Goal: Task Accomplishment & Management: Use online tool/utility

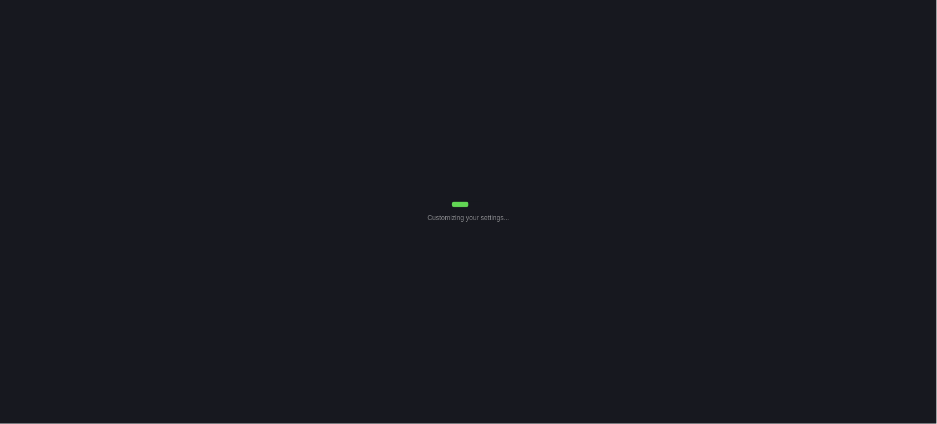
select select "Common Use"
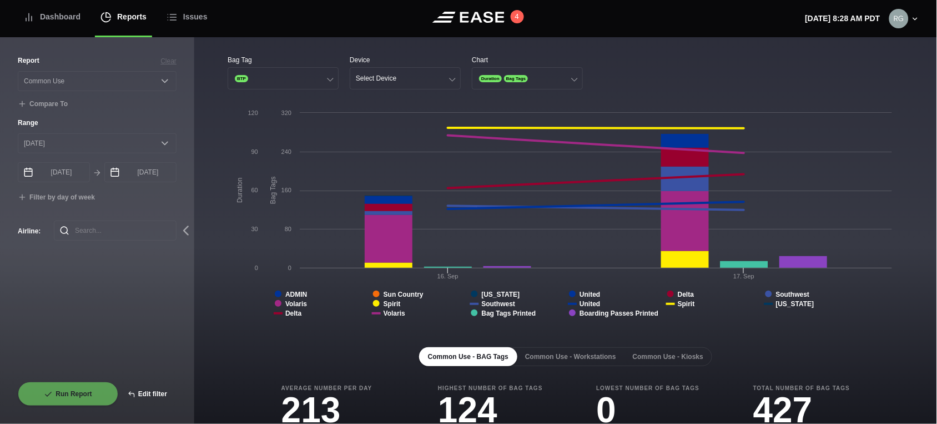
click at [161, 390] on button "Edit filter" at bounding box center [147, 393] width 58 height 24
select select "Common Use"
select select "0"
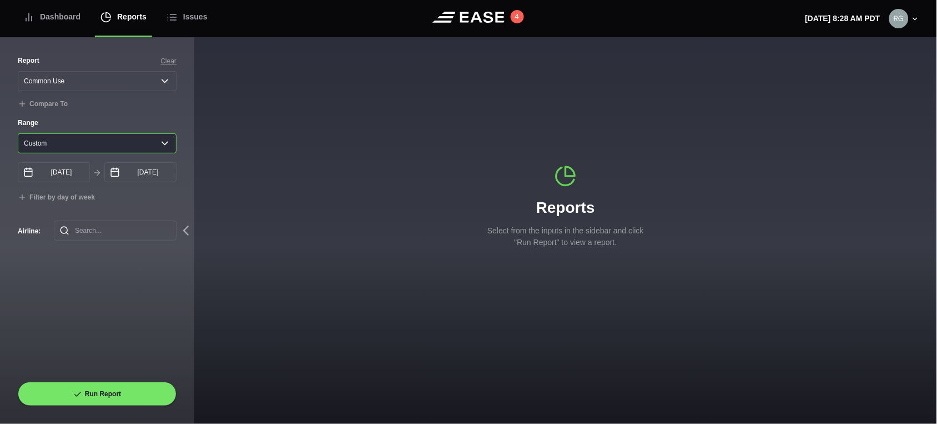
click at [169, 147] on select "Yesterday Last 7 days Last 14 days Last 30 days Last 6 weeks Custom" at bounding box center [97, 143] width 159 height 20
click at [18, 136] on select "Yesterday Last 7 days Last 14 days Last 30 days Last 6 weeks Custom" at bounding box center [97, 143] width 159 height 20
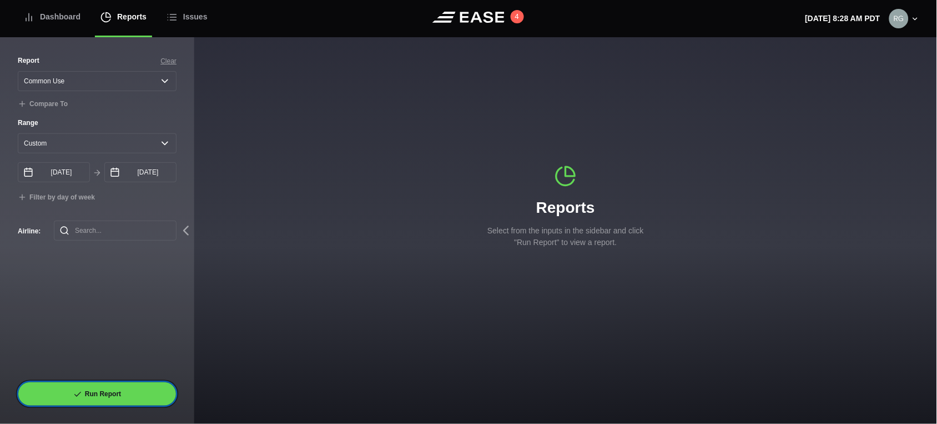
click at [95, 392] on button "Run Report" at bounding box center [97, 393] width 159 height 24
select select "Common Use"
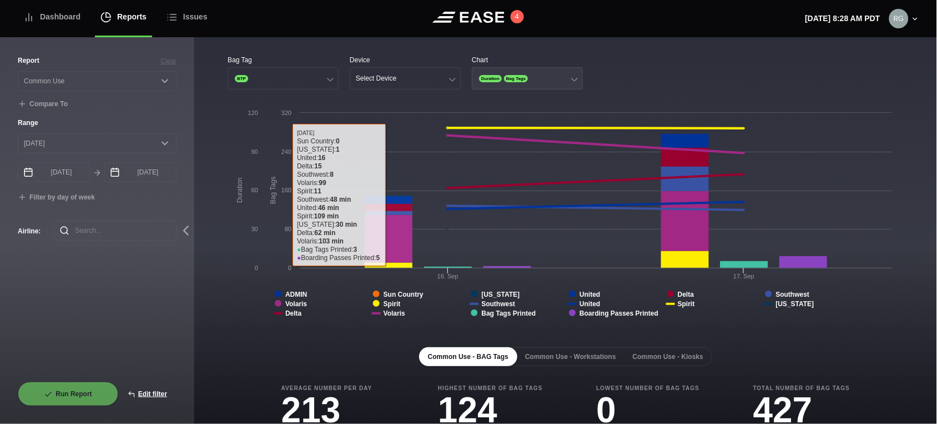
click at [531, 76] on button "Duration Bag Tags" at bounding box center [527, 78] width 111 height 22
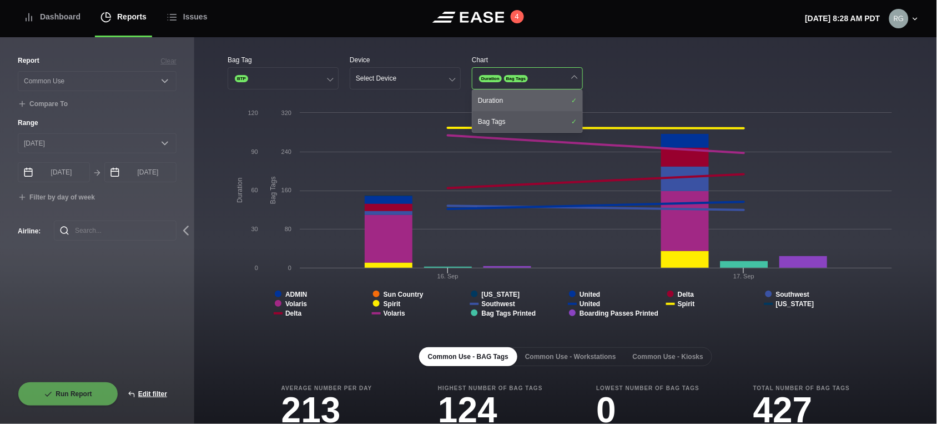
click at [504, 95] on div "Duration" at bounding box center [527, 100] width 110 height 21
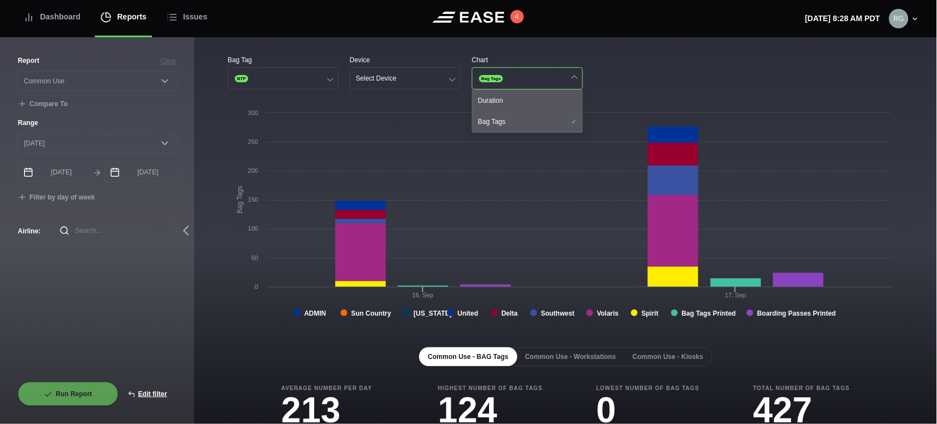
click at [269, 325] on rect at bounding box center [563, 218] width 670 height 222
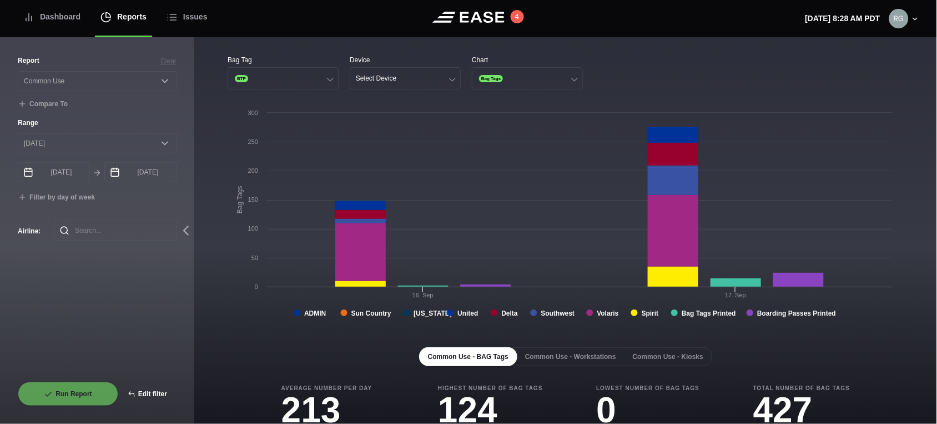
click at [162, 394] on button "Edit filter" at bounding box center [147, 393] width 58 height 24
select select "Common Use"
select select "0"
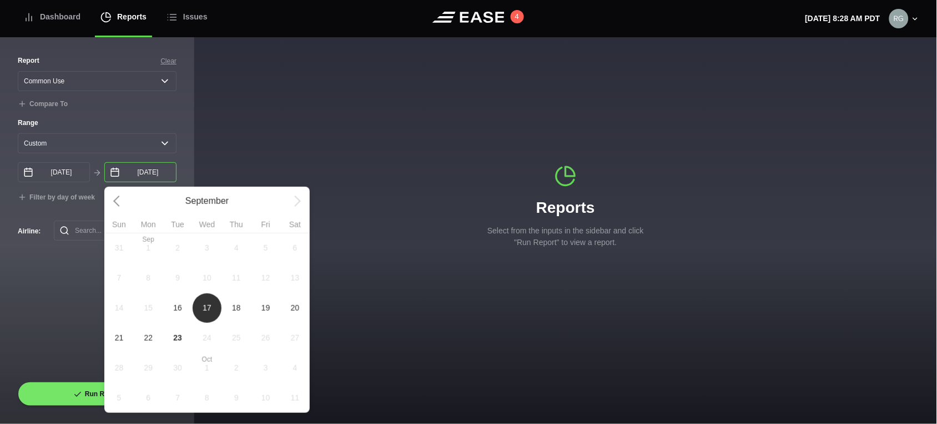
click at [153, 182] on input "09/17/2025" at bounding box center [140, 172] width 72 height 20
click at [171, 315] on span "16" at bounding box center [177, 308] width 29 height 30
type input "09/16/2025"
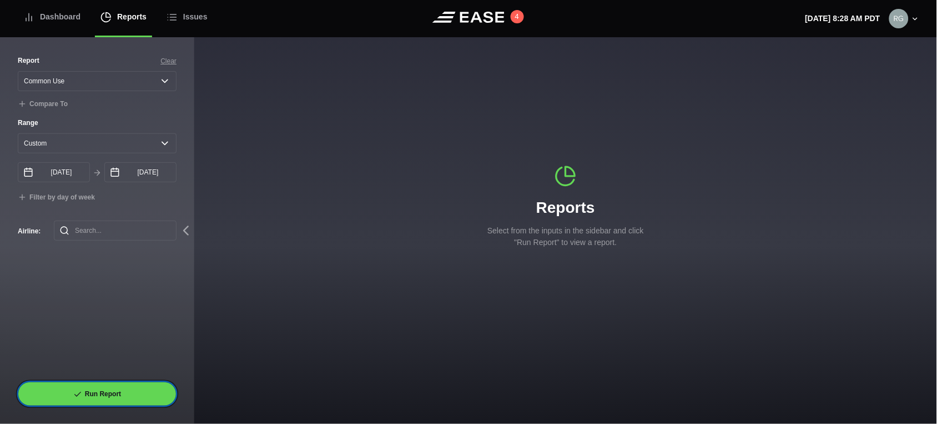
click at [120, 400] on button "Run Report" at bounding box center [97, 393] width 159 height 24
select select "Common Use"
select select "0"
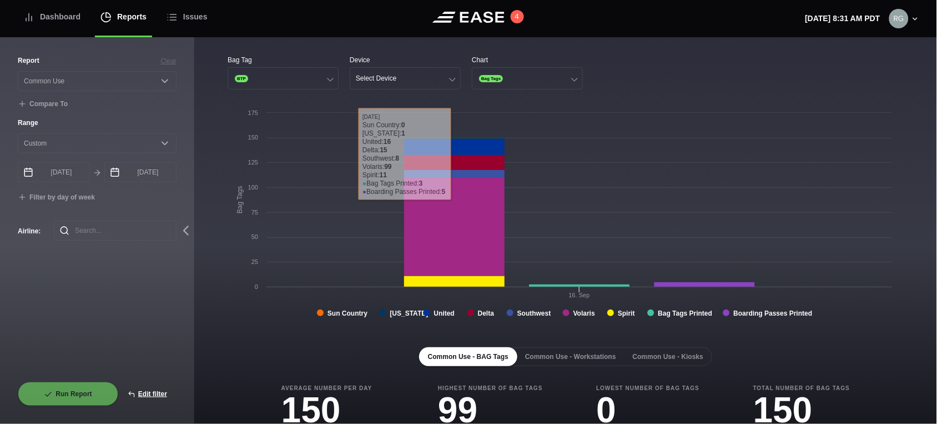
click at [124, 319] on div "Report Clear Select a report... Arrivals Common Use Daily Throughput Departures…" at bounding box center [97, 219] width 159 height 326
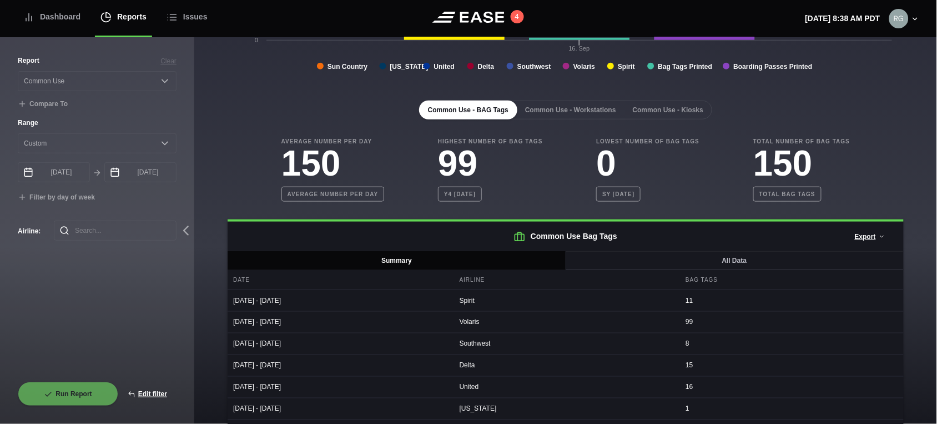
scroll to position [278, 0]
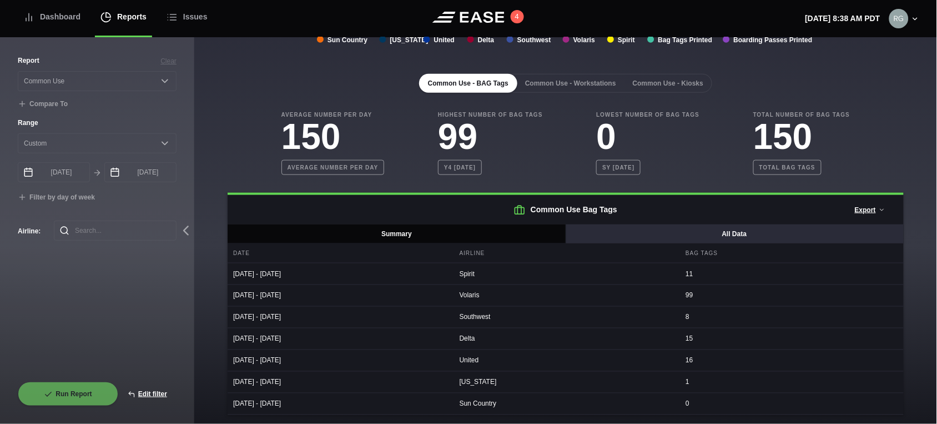
click at [734, 235] on button "All Data" at bounding box center [734, 233] width 339 height 19
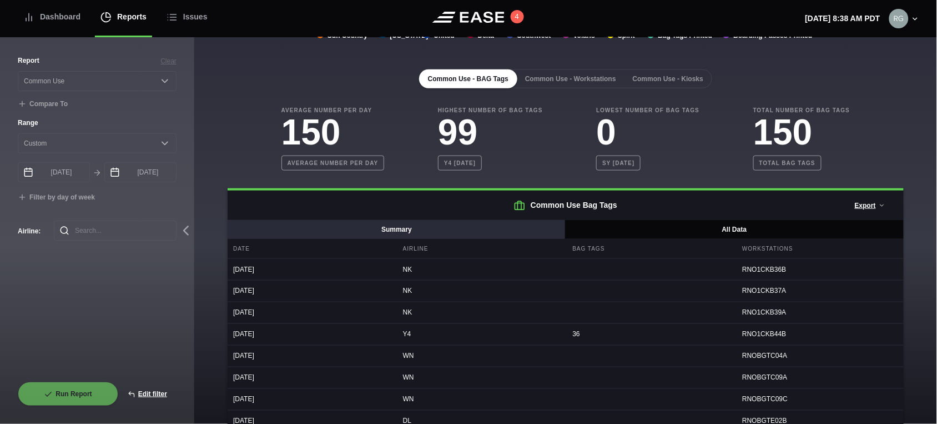
click at [443, 235] on button "Summary" at bounding box center [397, 229] width 339 height 19
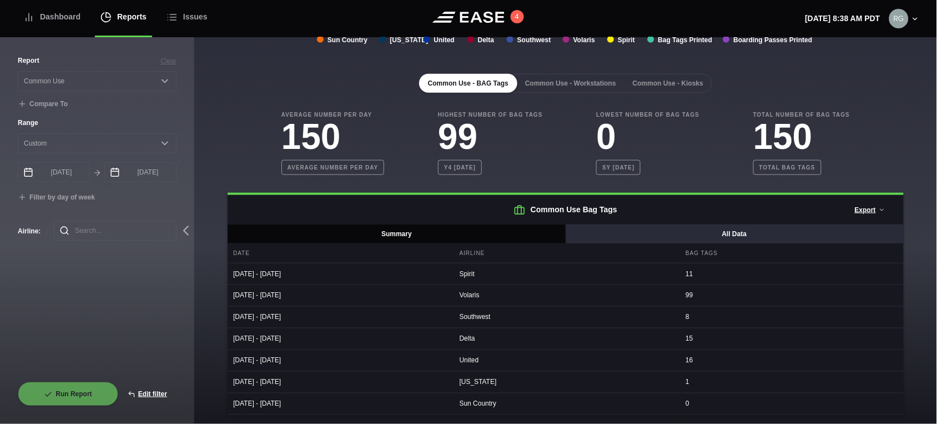
click at [646, 231] on button "All Data" at bounding box center [734, 233] width 339 height 19
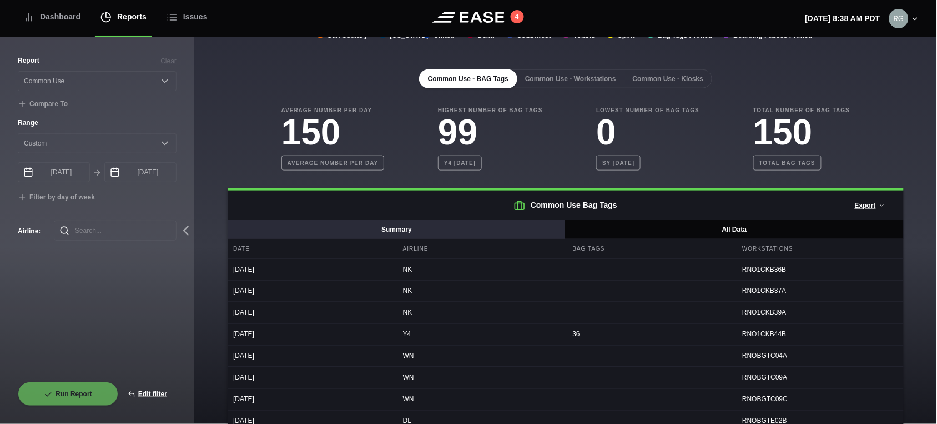
click at [465, 236] on button "Summary" at bounding box center [397, 229] width 339 height 19
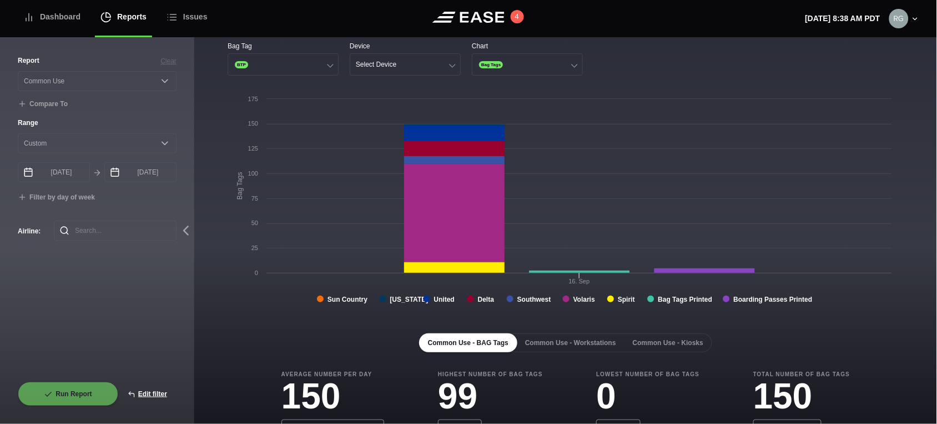
scroll to position [0, 0]
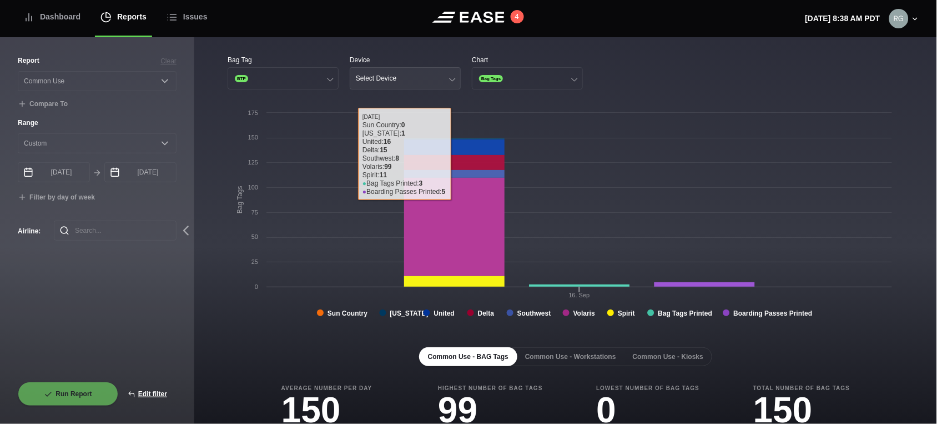
click at [407, 68] on button "Select Device" at bounding box center [405, 78] width 111 height 22
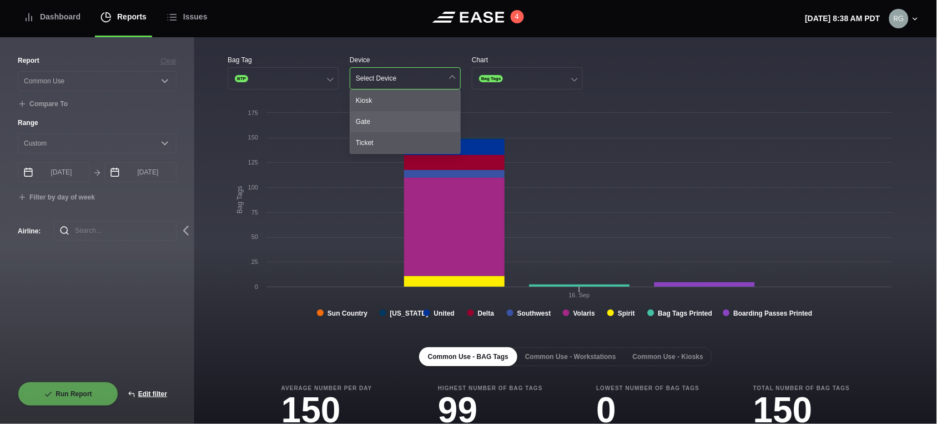
click at [378, 119] on div "Gate" at bounding box center [405, 121] width 110 height 21
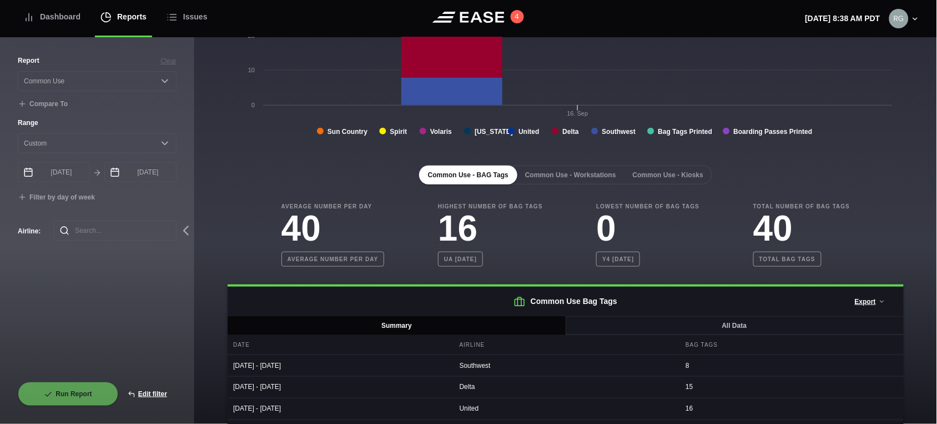
scroll to position [185, 0]
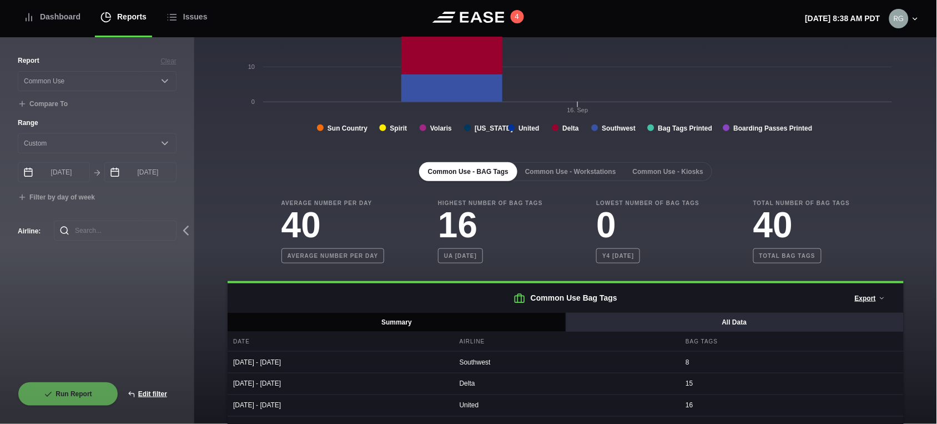
click at [701, 315] on button "All Data" at bounding box center [734, 322] width 339 height 19
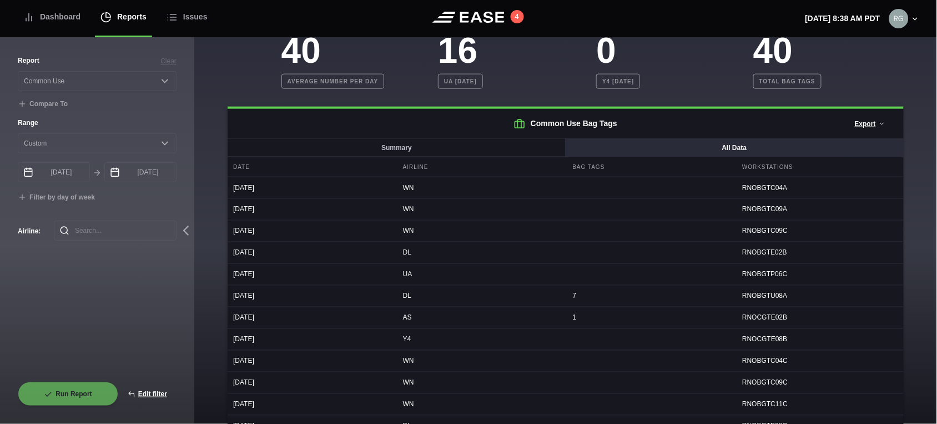
scroll to position [370, 0]
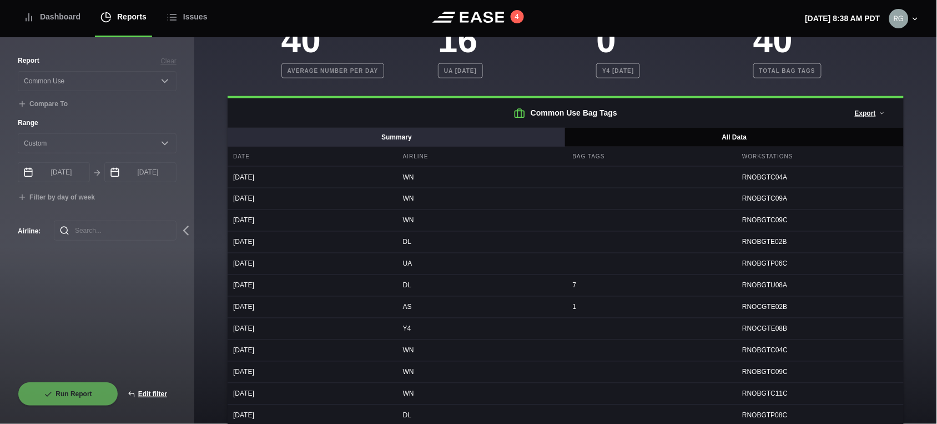
click at [467, 140] on button "Summary" at bounding box center [397, 137] width 339 height 19
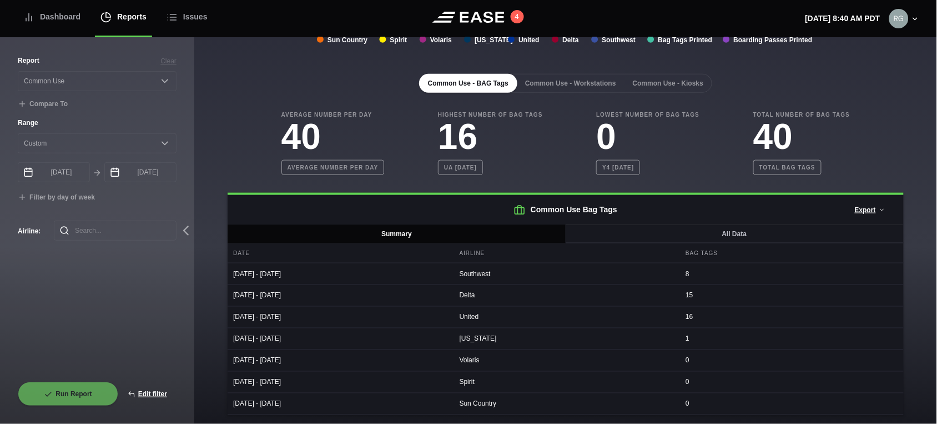
scroll to position [278, 0]
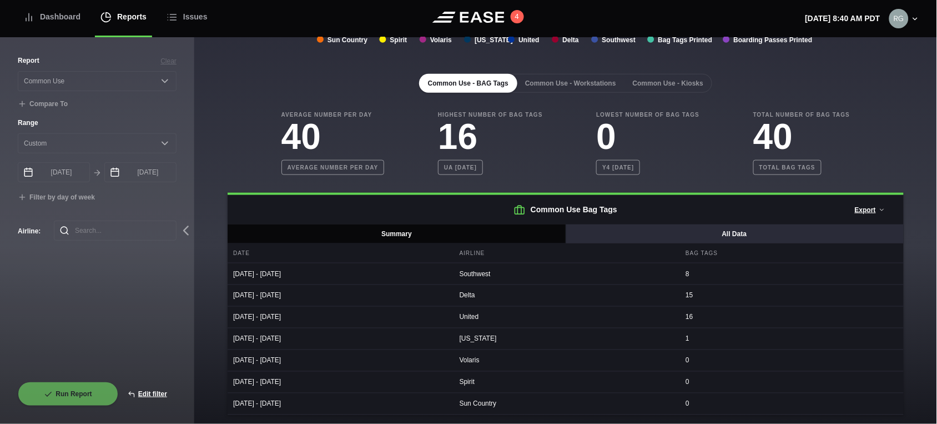
click at [717, 231] on button "All Data" at bounding box center [734, 233] width 339 height 19
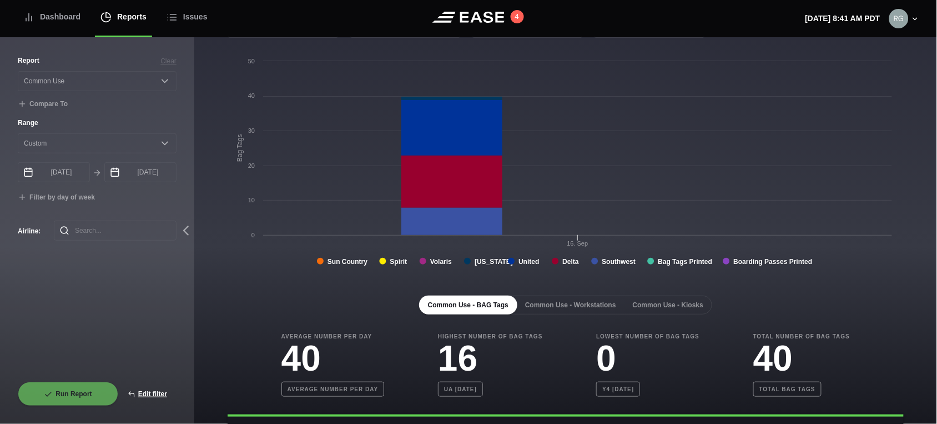
scroll to position [31, 0]
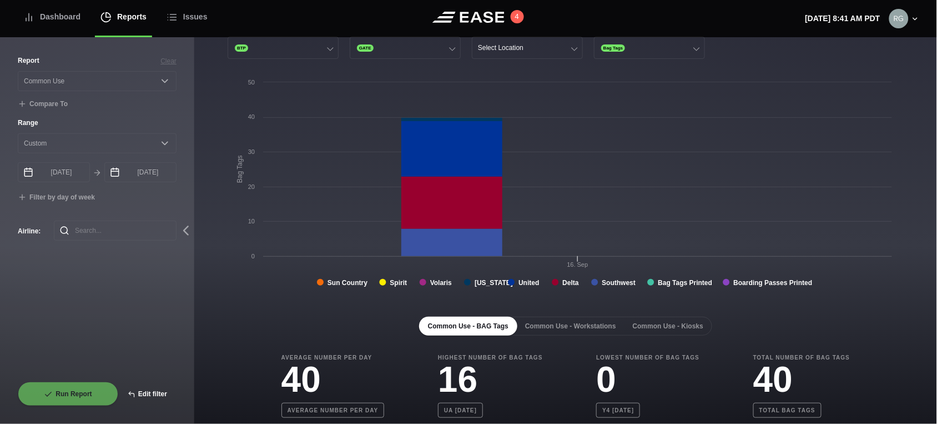
click at [142, 390] on button "Edit filter" at bounding box center [147, 393] width 58 height 24
select select "Common Use"
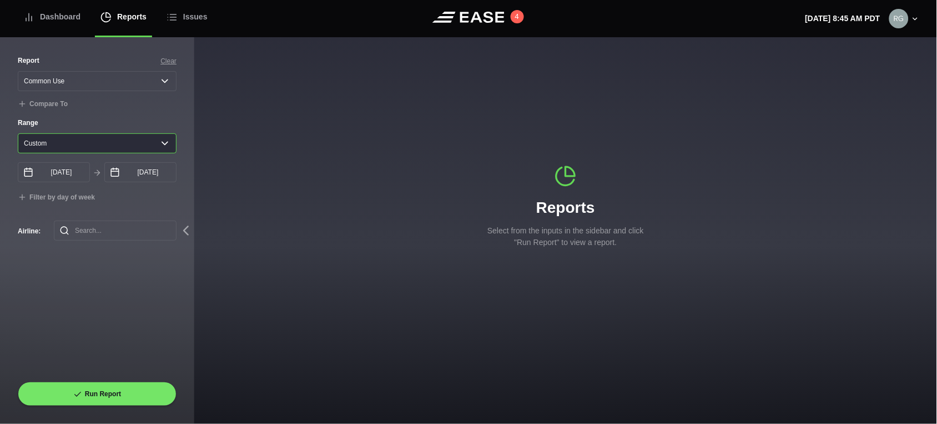
click at [148, 153] on select "Yesterday Last 7 days Last 14 days Last 30 days Last 6 weeks Custom" at bounding box center [97, 143] width 159 height 20
select select "7"
click at [18, 136] on select "Yesterday Last 7 days Last 14 days Last 30 days Last 6 weeks Custom" at bounding box center [97, 143] width 159 height 20
type input "09/23/2025"
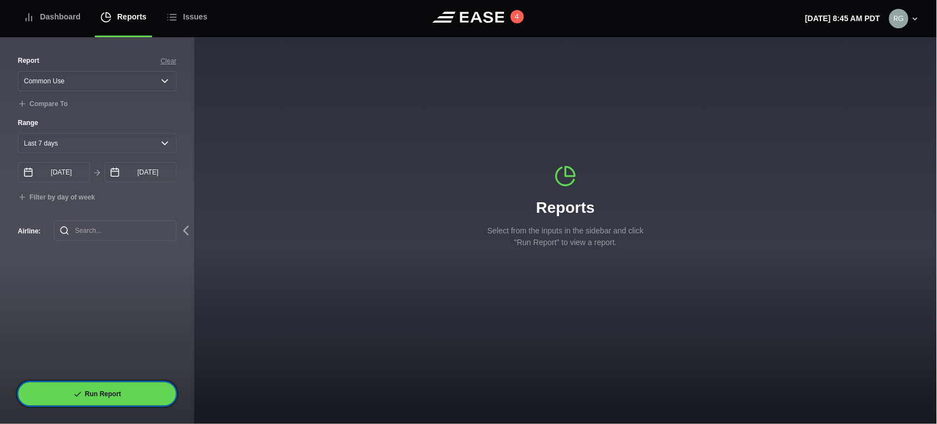
click at [95, 393] on button "Run Report" at bounding box center [97, 393] width 159 height 24
select select "Common Use"
select select "7"
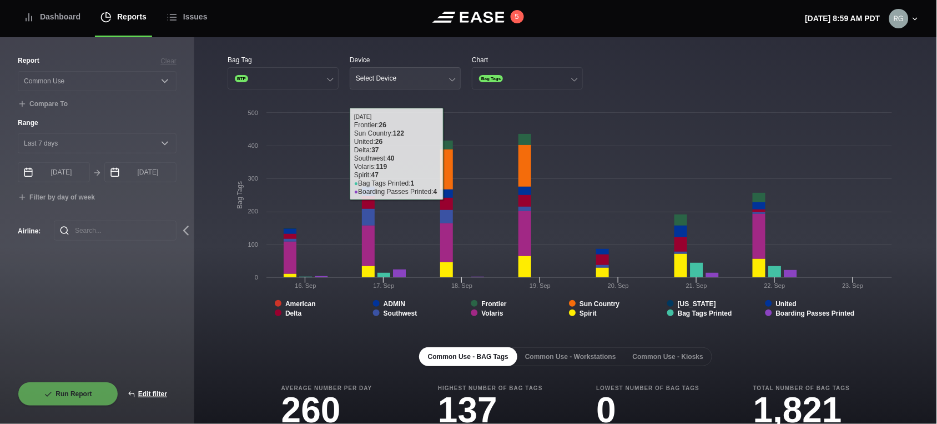
click at [429, 82] on button "Select Device" at bounding box center [405, 78] width 111 height 22
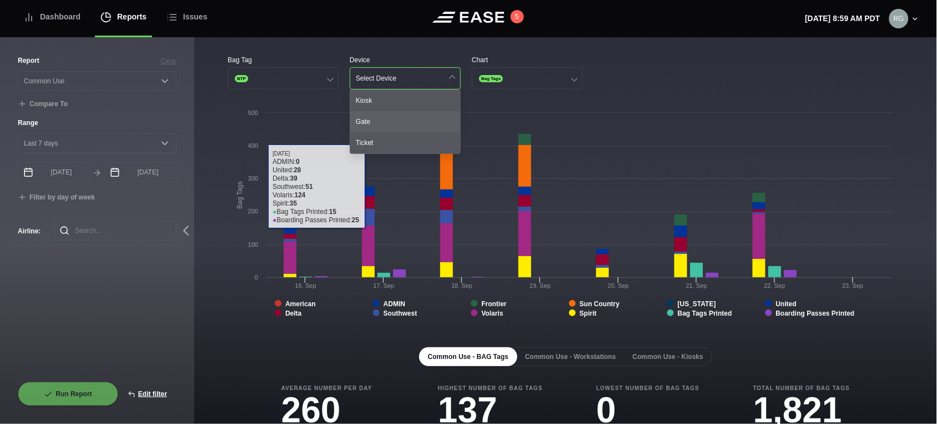
click at [372, 127] on div "Gate" at bounding box center [405, 121] width 110 height 21
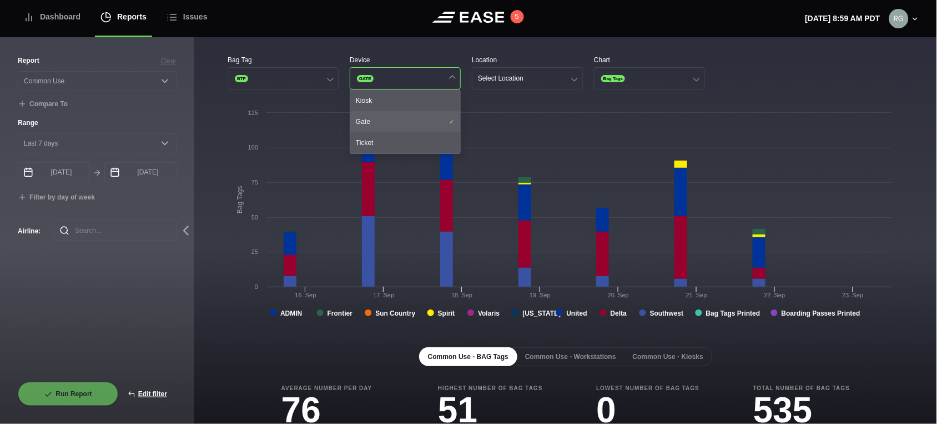
click at [389, 117] on div "Gate" at bounding box center [405, 121] width 110 height 21
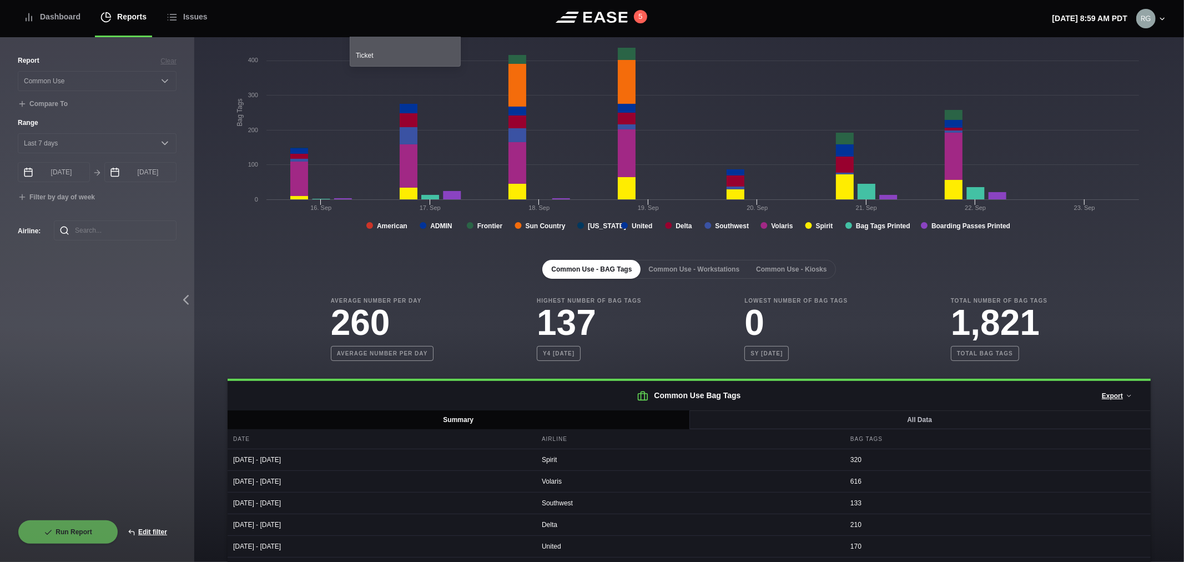
scroll to position [80, 0]
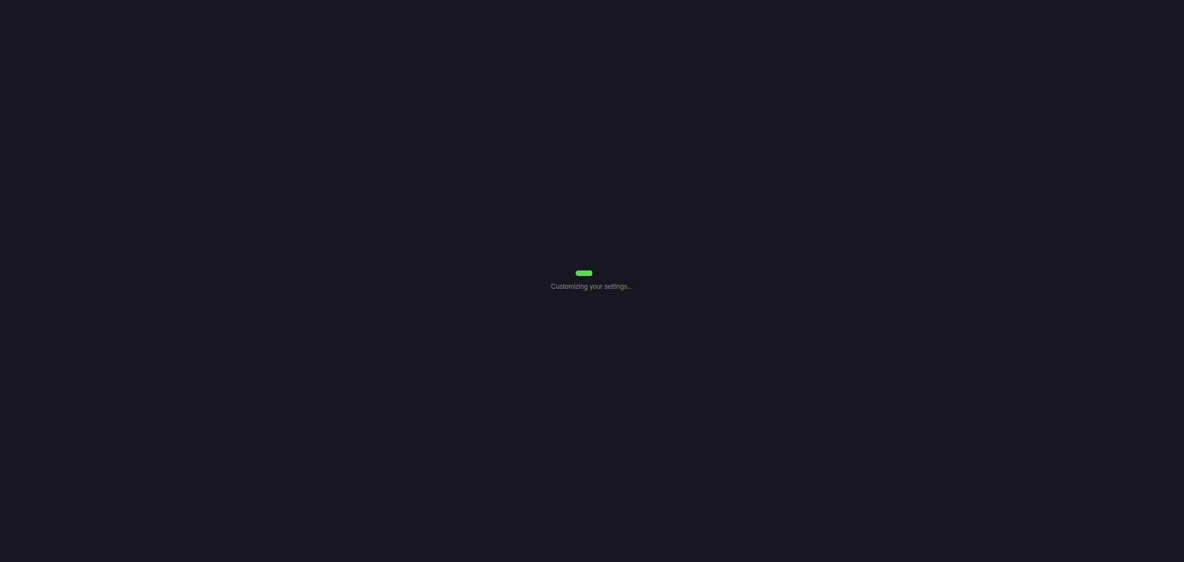
select select "Common Use"
select select "7"
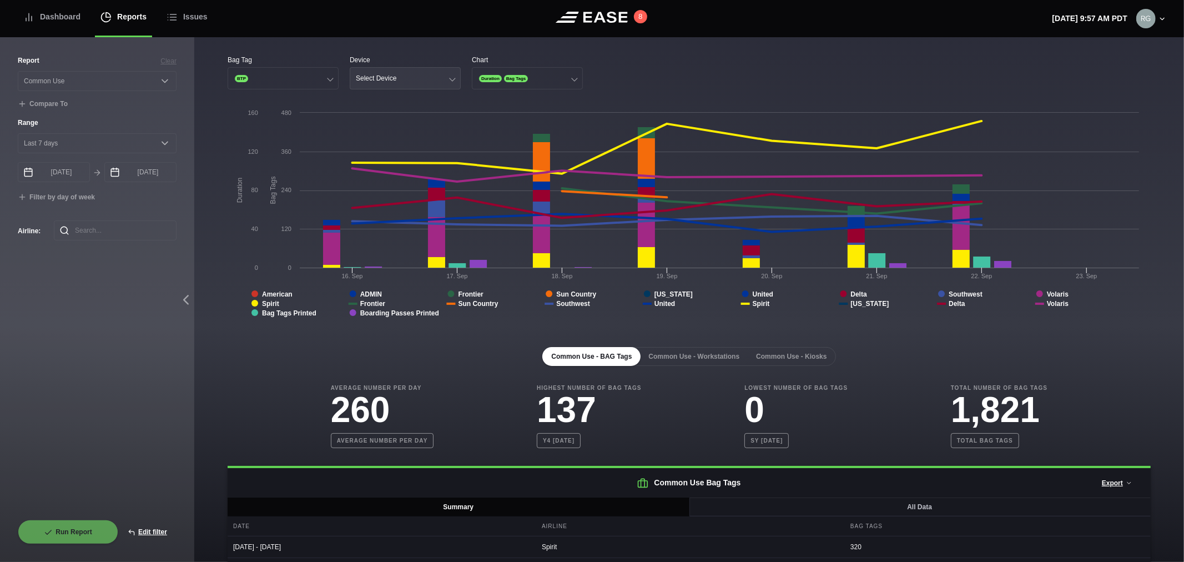
click at [416, 81] on button "Select Device" at bounding box center [405, 78] width 111 height 22
click at [563, 82] on button "Duration Bag Tags" at bounding box center [527, 78] width 111 height 22
click at [508, 100] on div "Duration" at bounding box center [527, 100] width 110 height 21
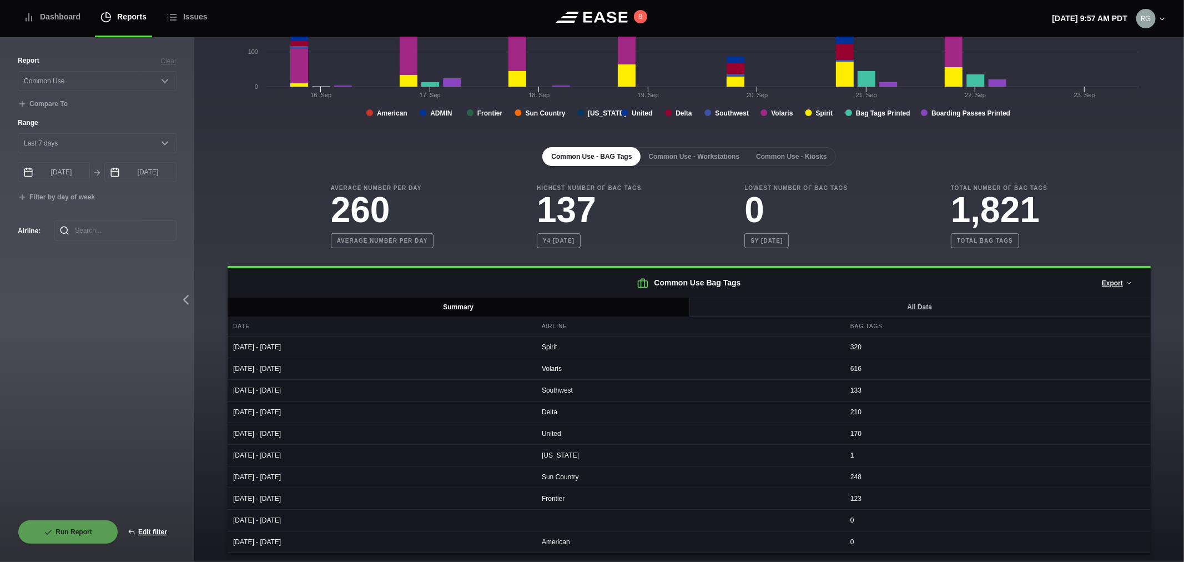
scroll to position [204, 0]
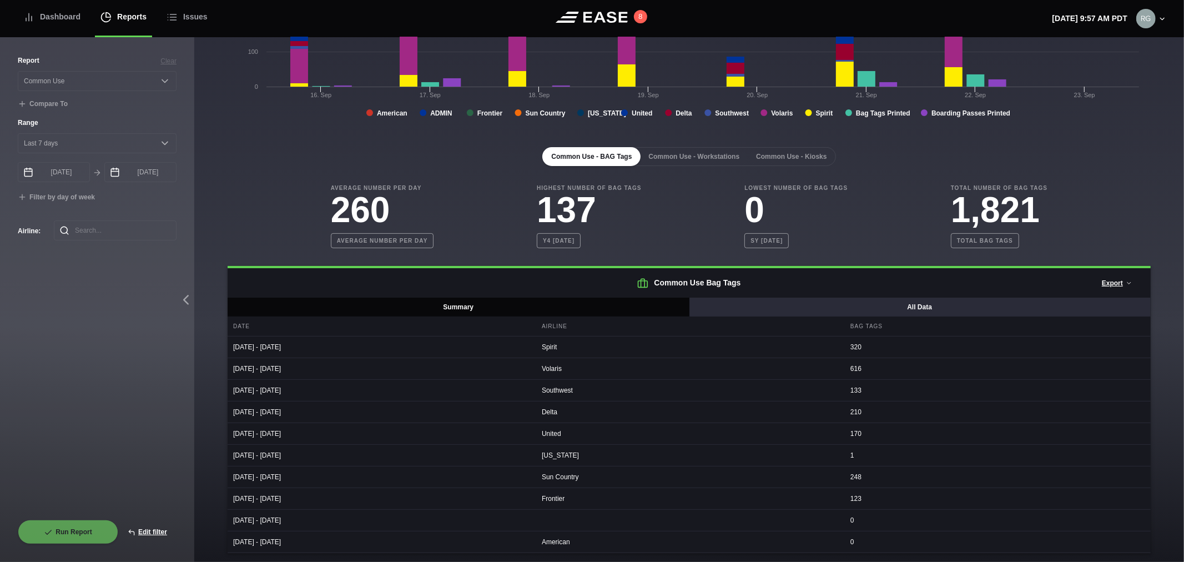
click at [830, 312] on button "All Data" at bounding box center [920, 307] width 462 height 19
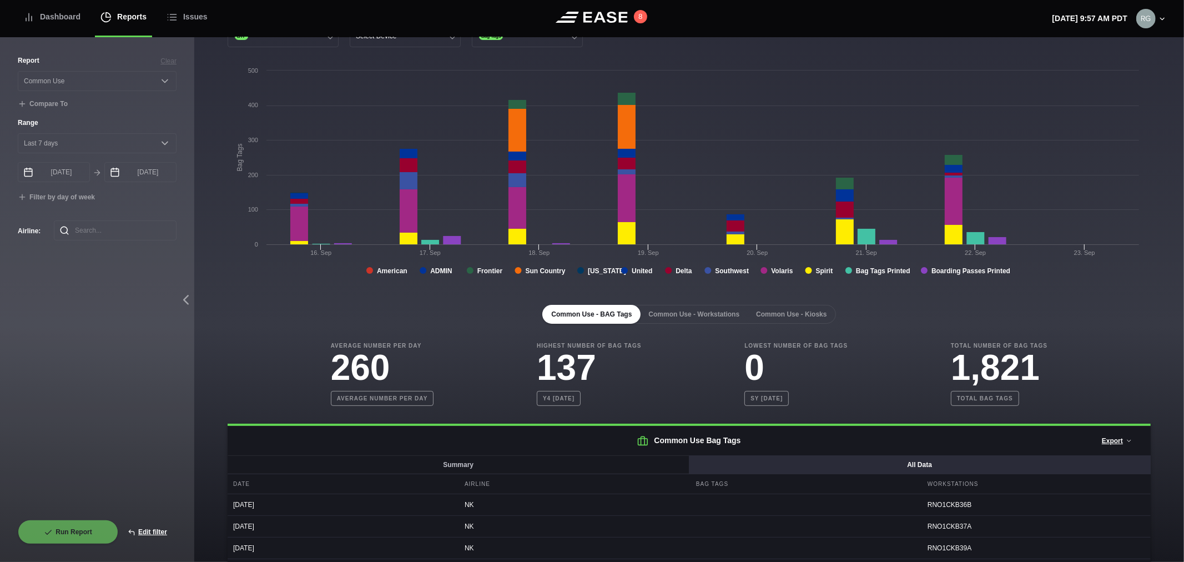
scroll to position [19, 0]
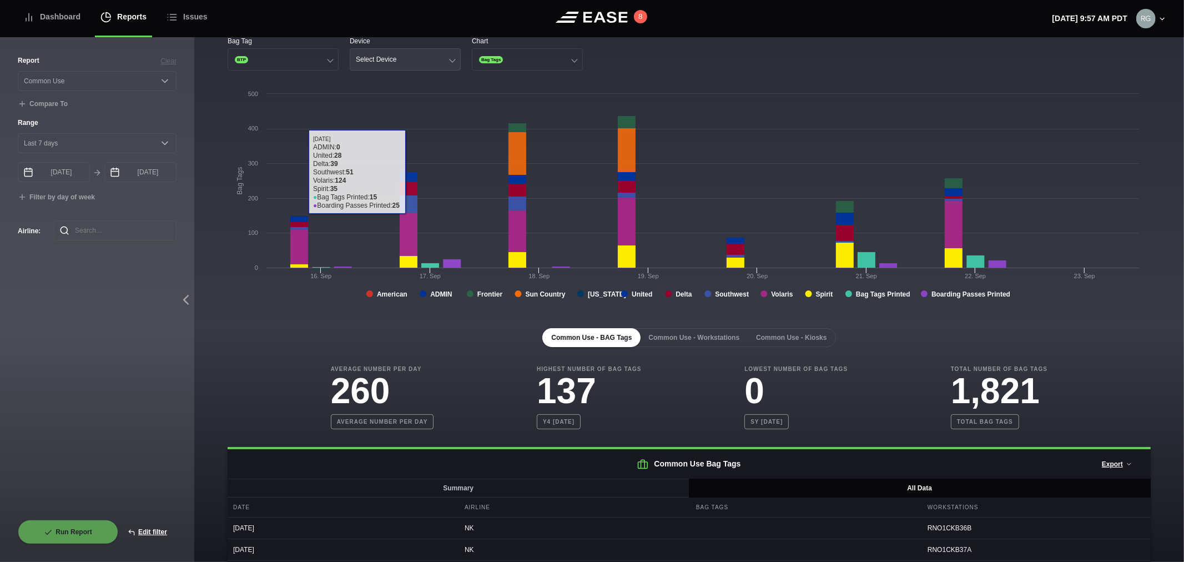
click at [436, 57] on button "Select Device" at bounding box center [405, 59] width 111 height 22
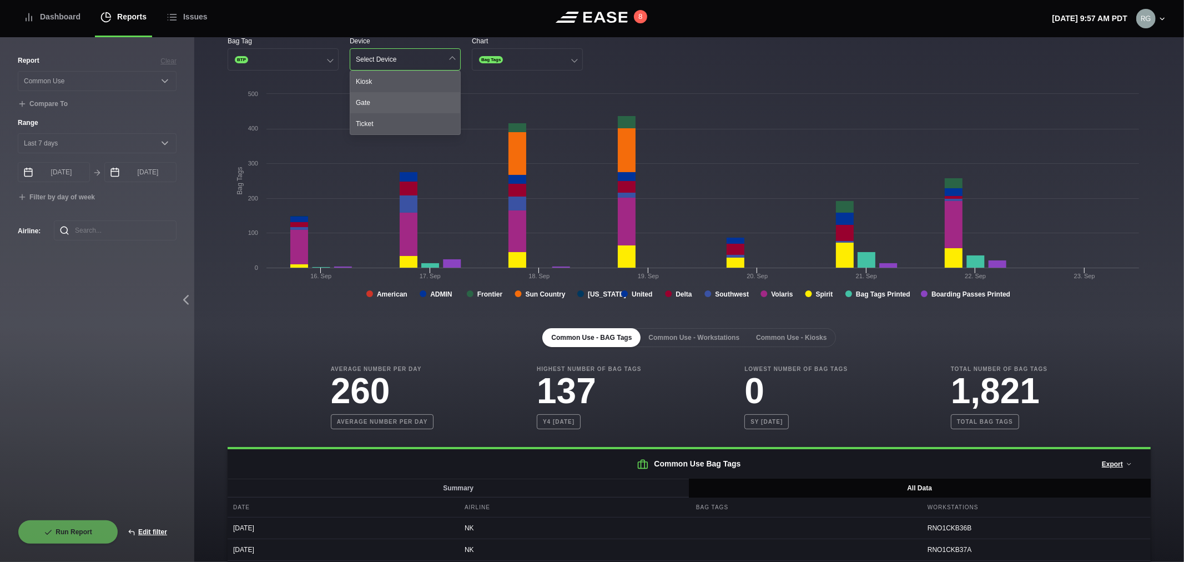
click at [375, 103] on div "Gate" at bounding box center [405, 102] width 110 height 21
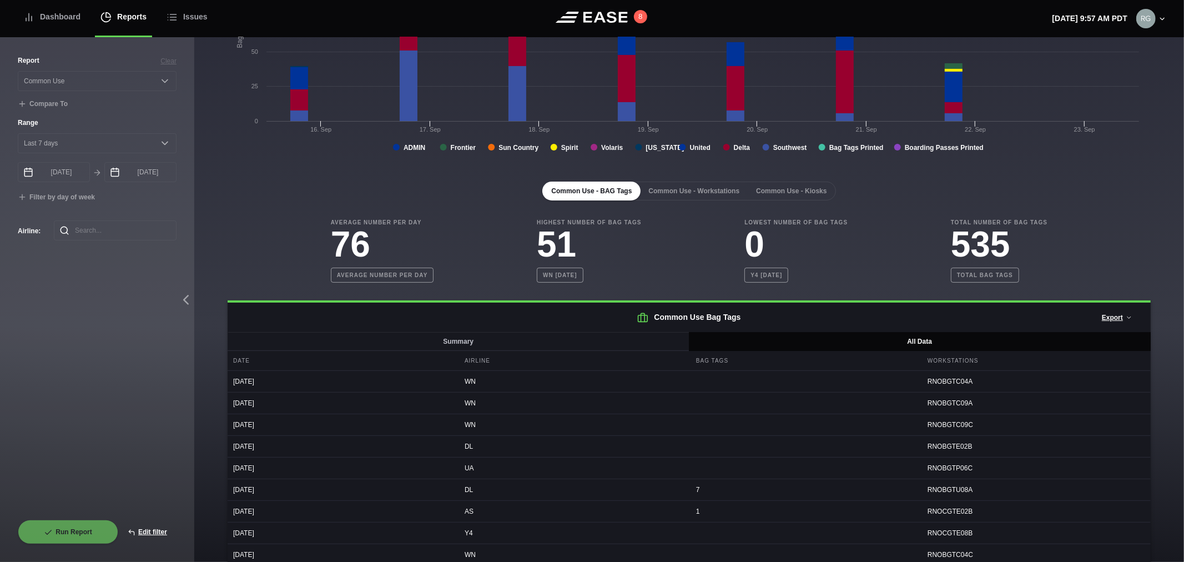
scroll to position [185, 0]
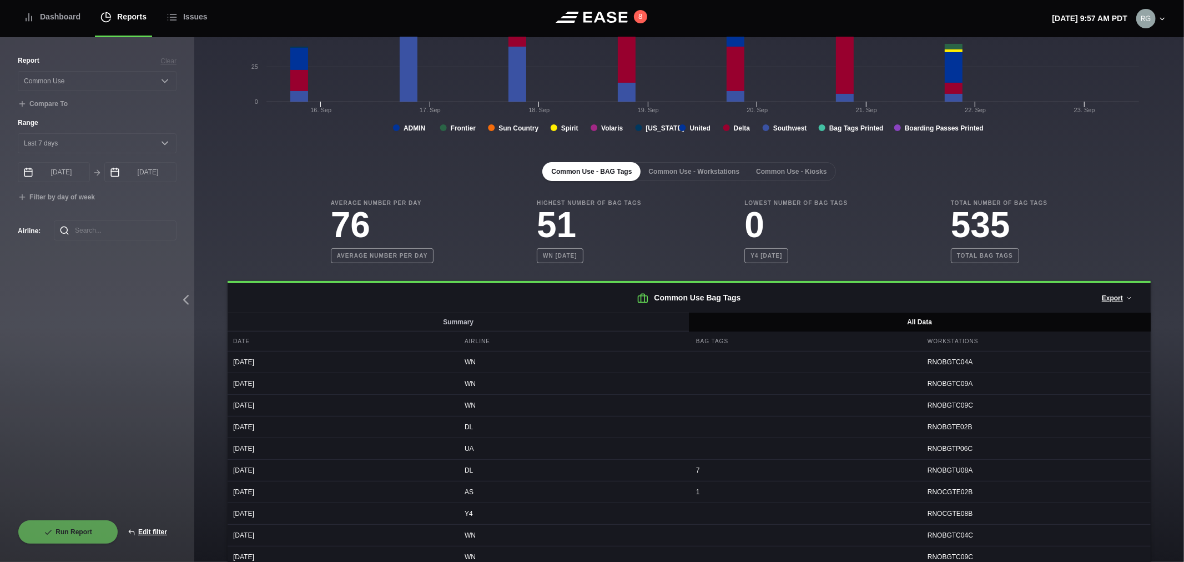
click at [405, 308] on h2 "Common Use Bag Tags Export Summary Data (CSV) All Data (CSV)" at bounding box center [689, 297] width 923 height 29
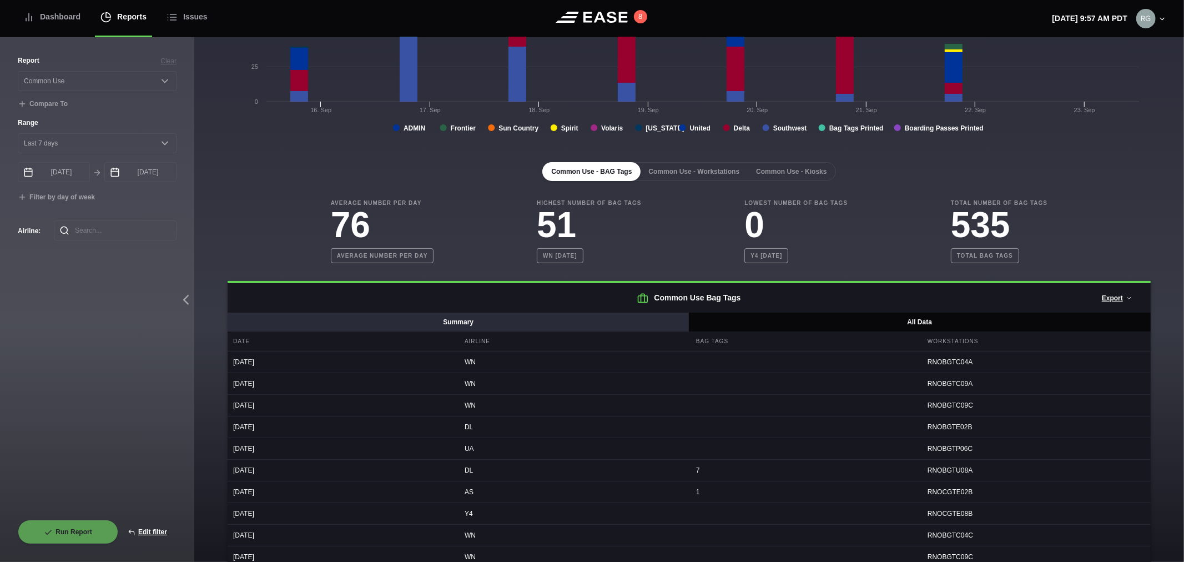
click at [420, 324] on button "Summary" at bounding box center [459, 322] width 462 height 19
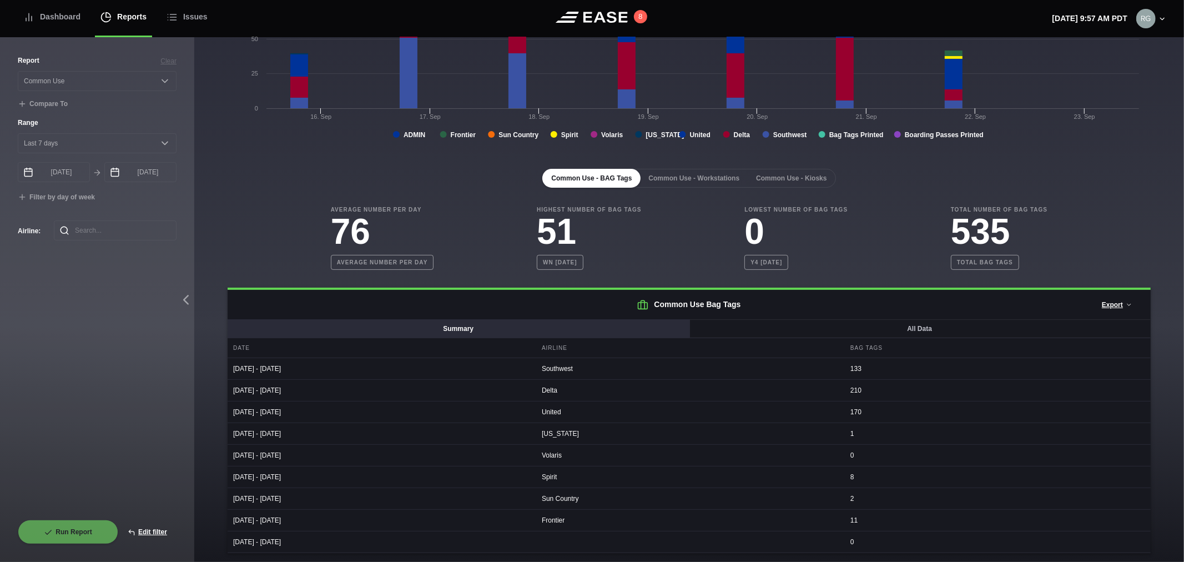
scroll to position [182, 0]
click at [445, 333] on button "Summary" at bounding box center [459, 328] width 462 height 19
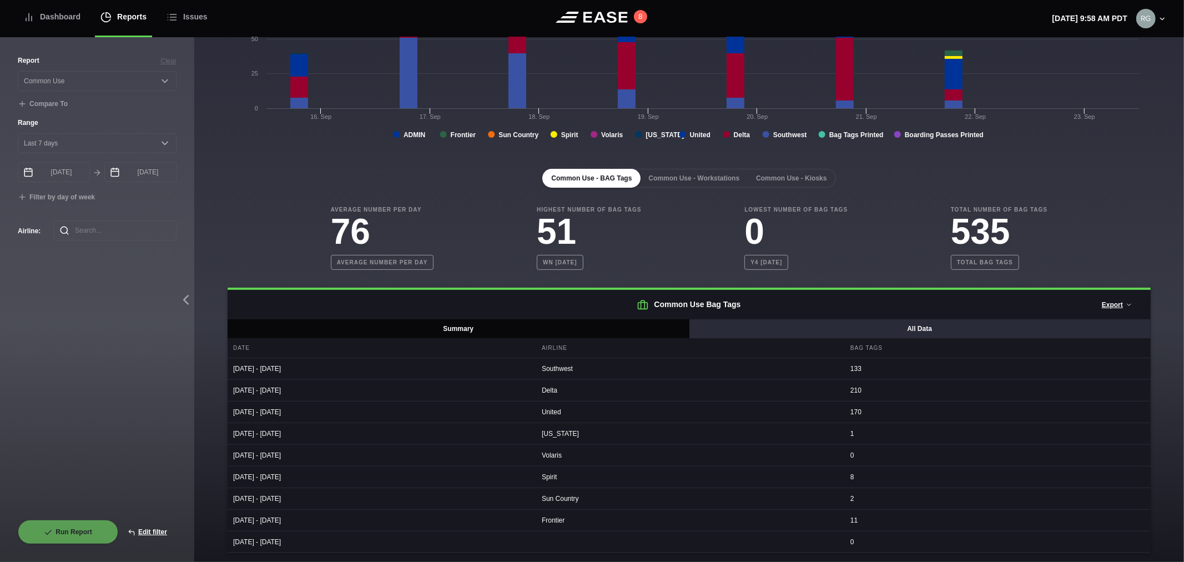
click at [769, 320] on button "All Data" at bounding box center [920, 328] width 462 height 19
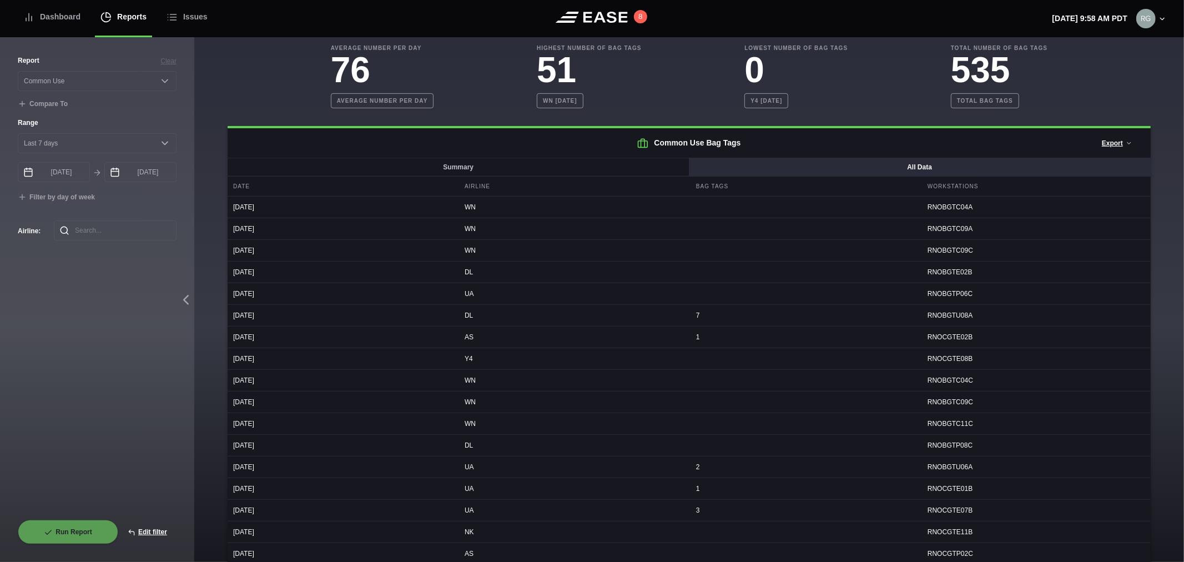
scroll to position [367, 0]
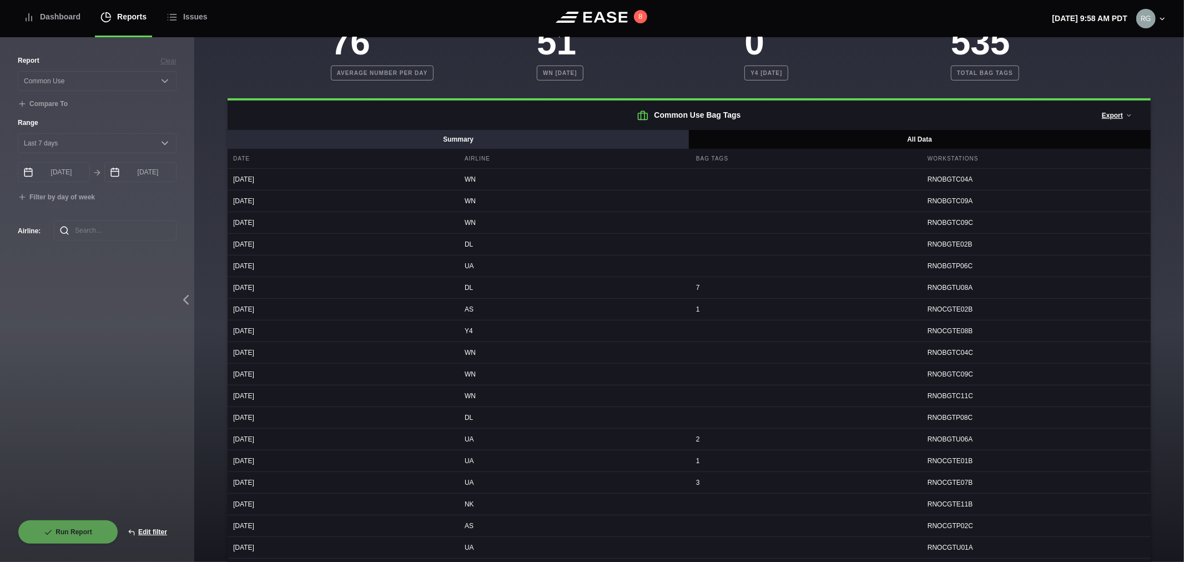
click at [562, 135] on button "Summary" at bounding box center [459, 139] width 462 height 19
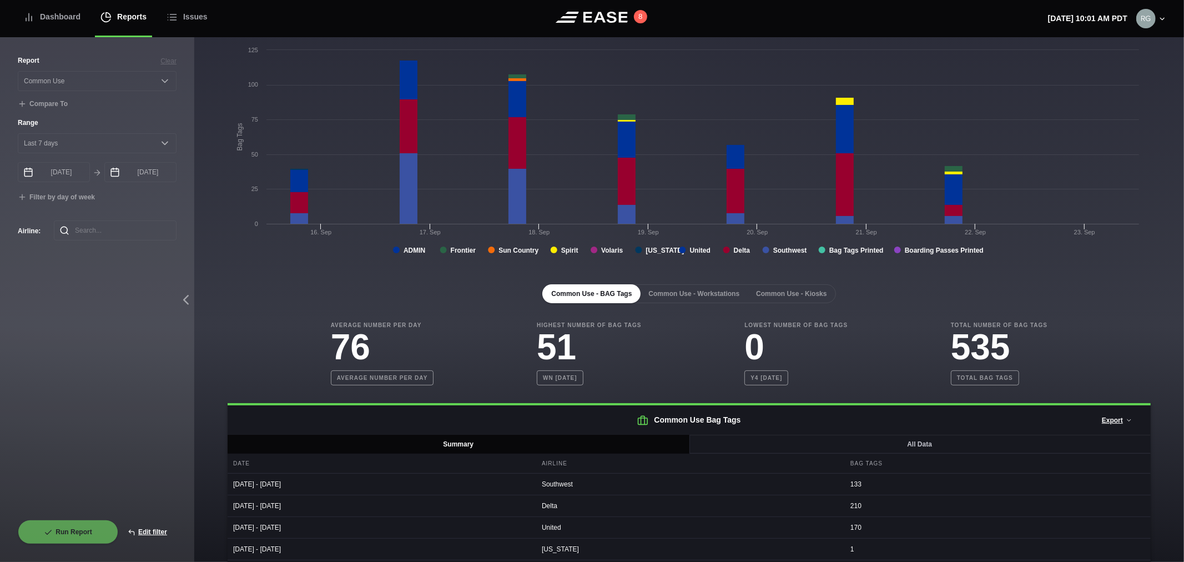
scroll to position [59, 0]
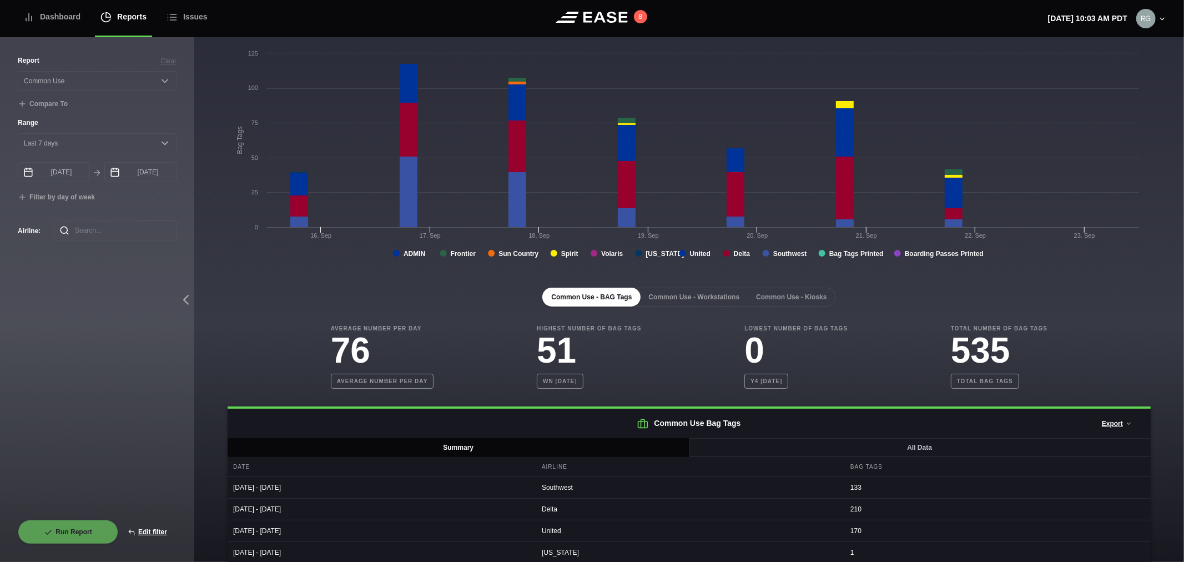
click at [231, 362] on div "Average Number Per Day 76 Average number per day Highest Number of Bag Tags 51 …" at bounding box center [689, 356] width 923 height 64
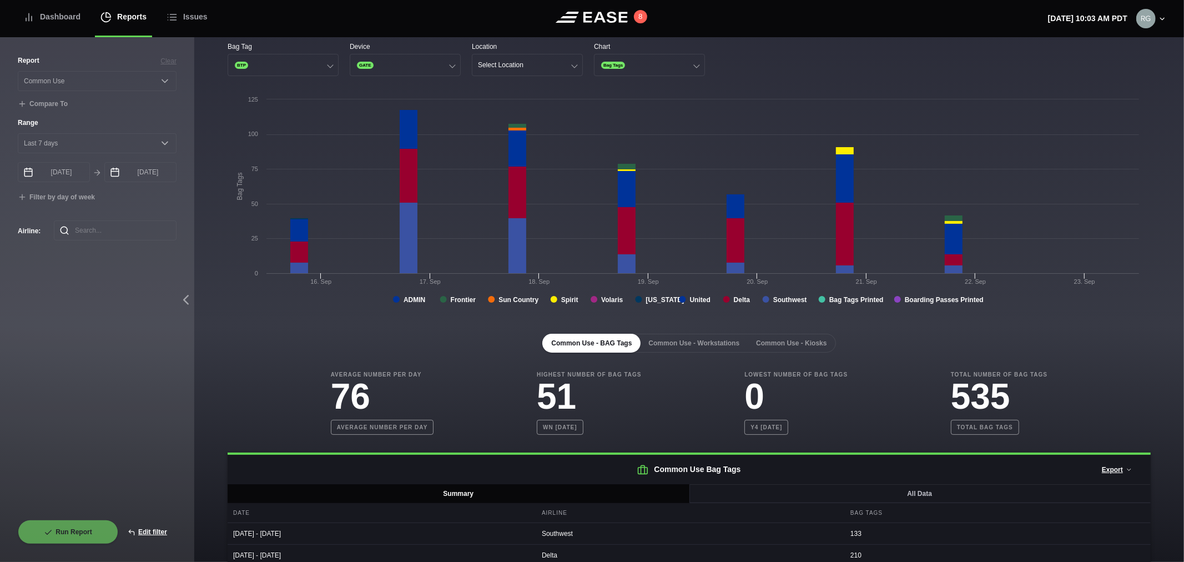
scroll to position [0, 0]
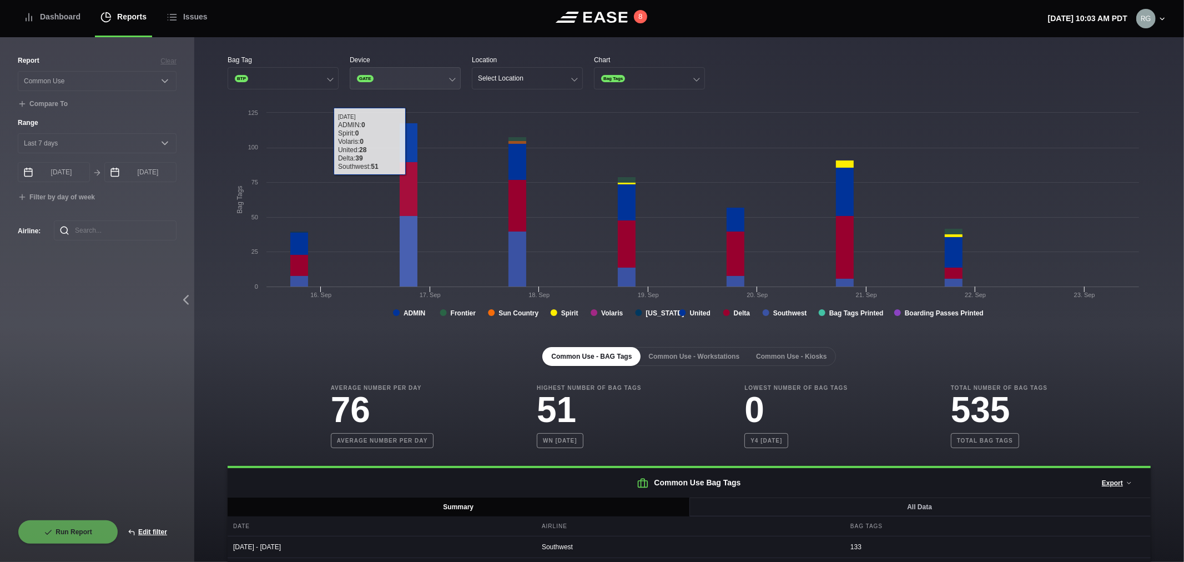
click at [436, 75] on button "GATE" at bounding box center [405, 78] width 111 height 22
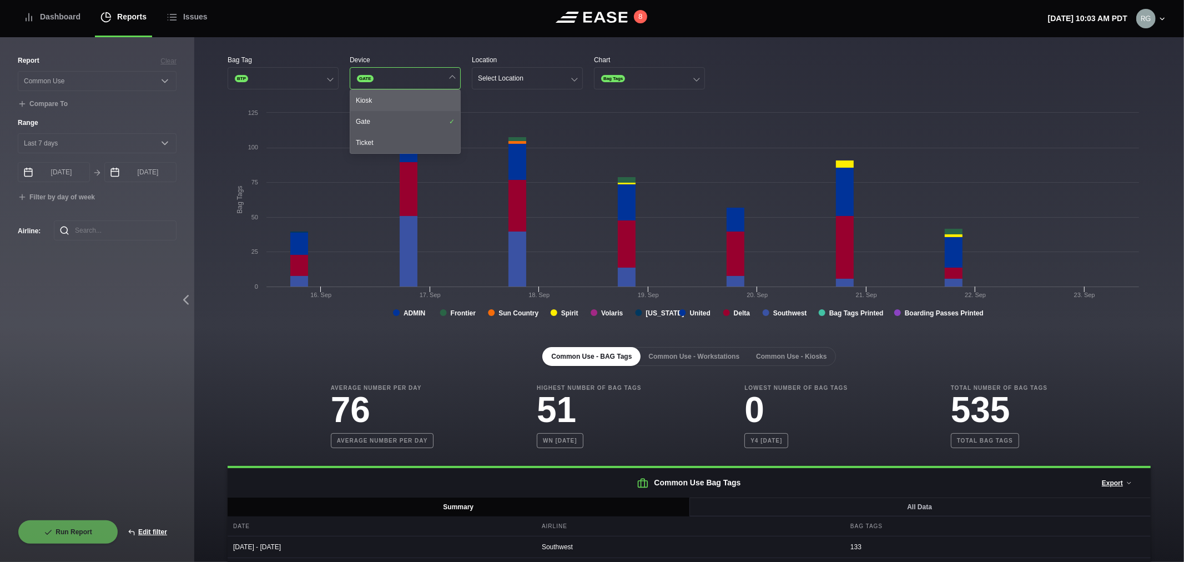
click at [420, 98] on div "Kiosk" at bounding box center [405, 100] width 110 height 21
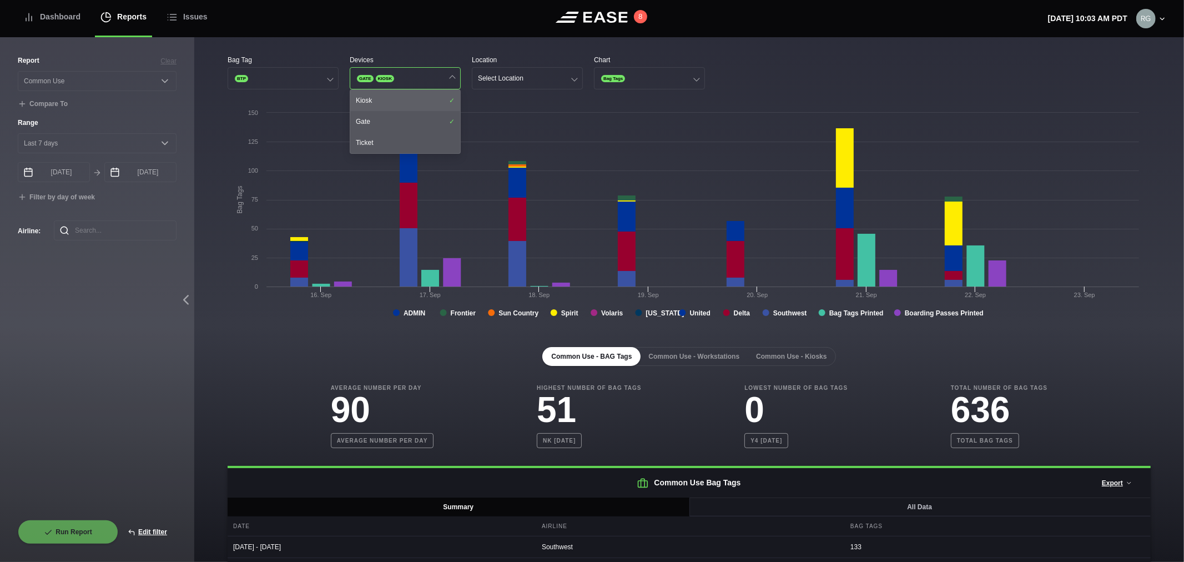
click at [419, 104] on div "Kiosk" at bounding box center [405, 100] width 110 height 21
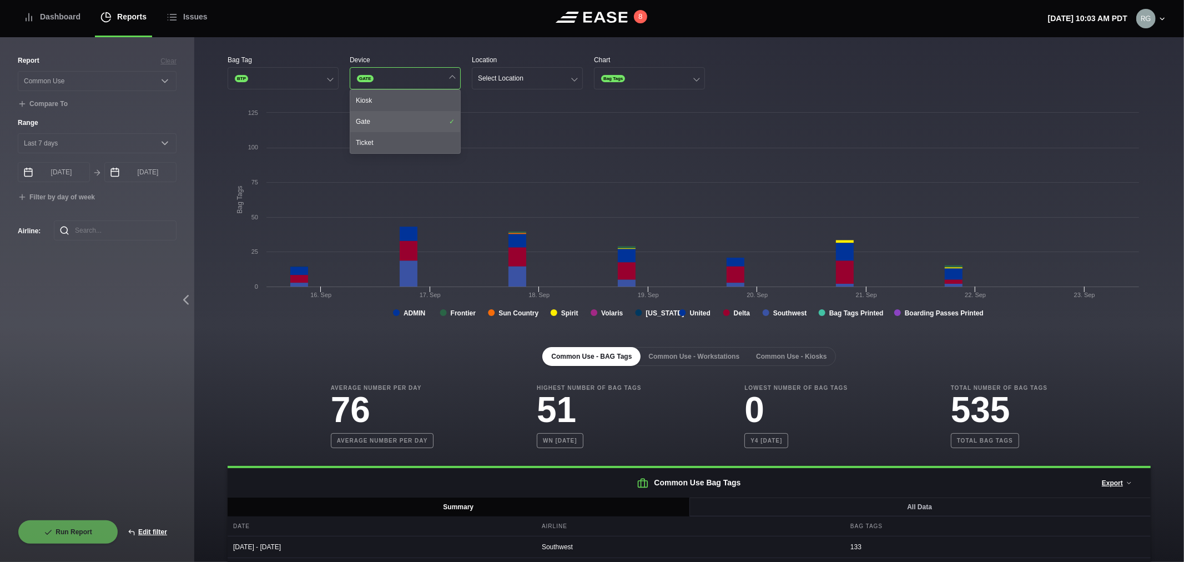
click at [424, 121] on div "Gate" at bounding box center [405, 121] width 110 height 21
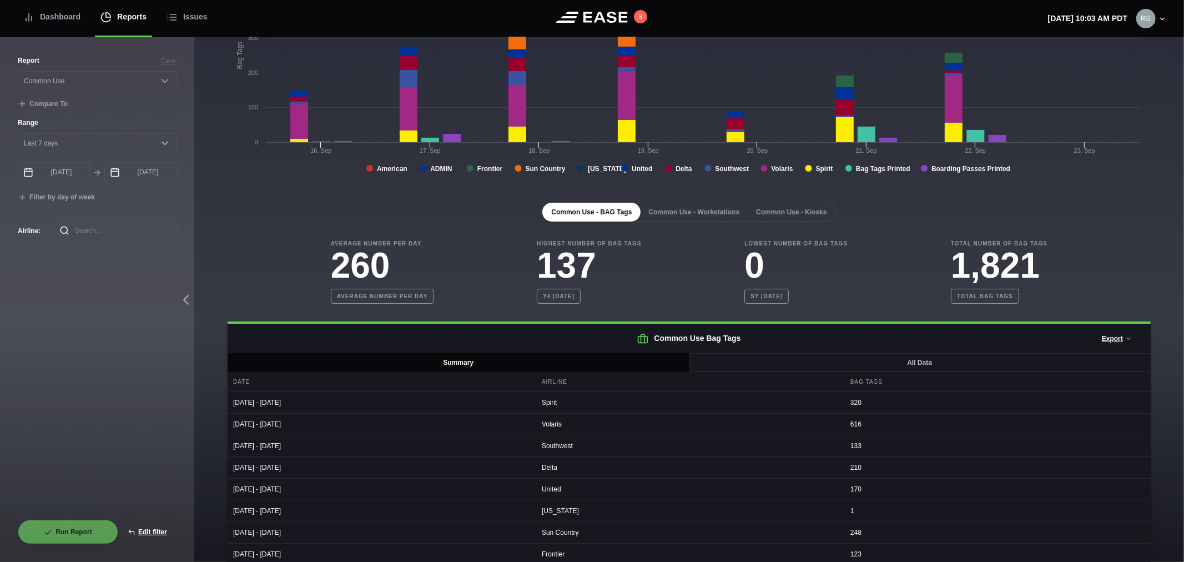
scroll to position [185, 0]
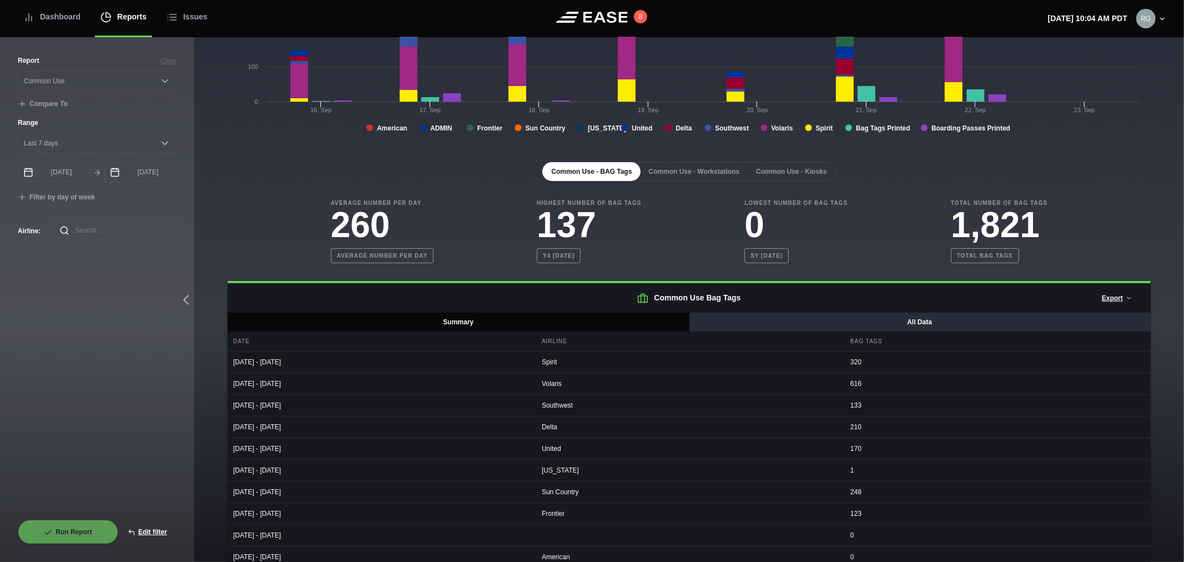
click at [783, 324] on button "All Data" at bounding box center [920, 322] width 462 height 19
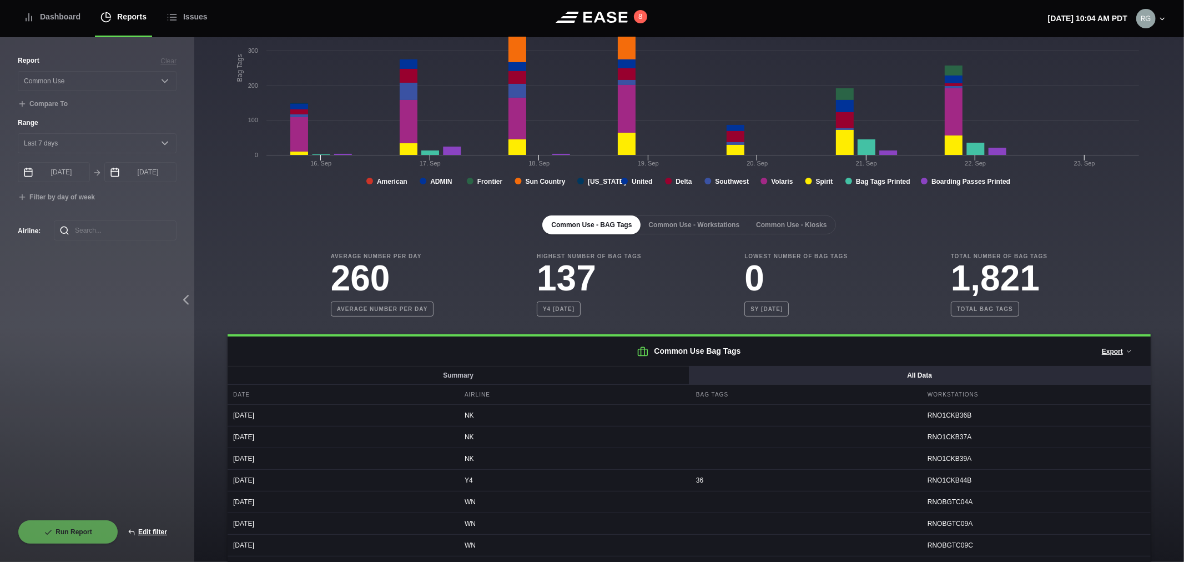
scroll to position [123, 0]
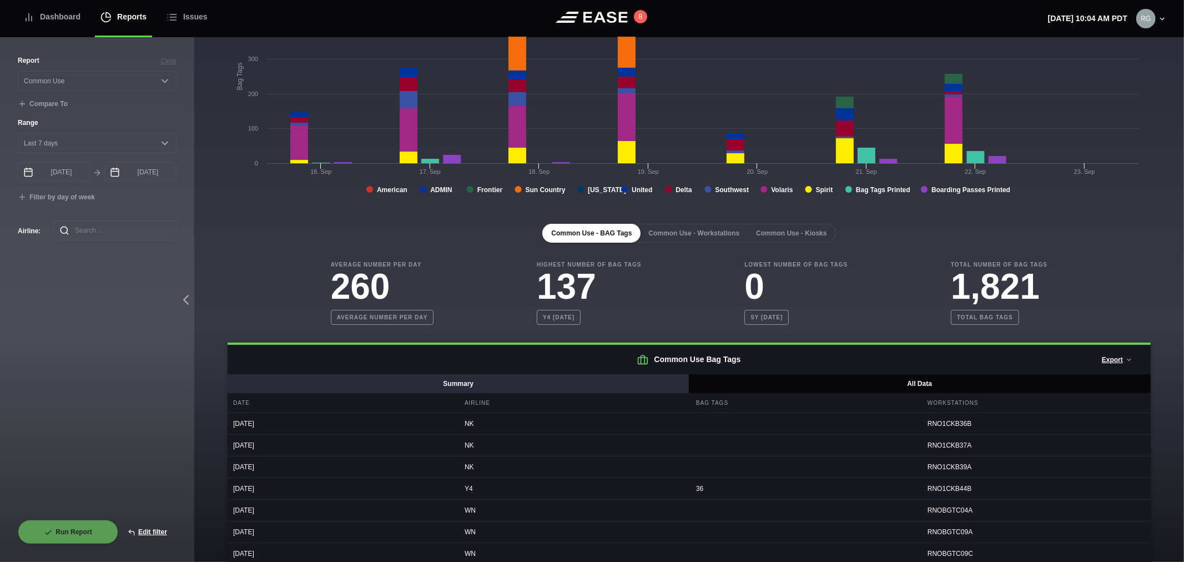
click at [542, 383] on button "Summary" at bounding box center [459, 383] width 462 height 19
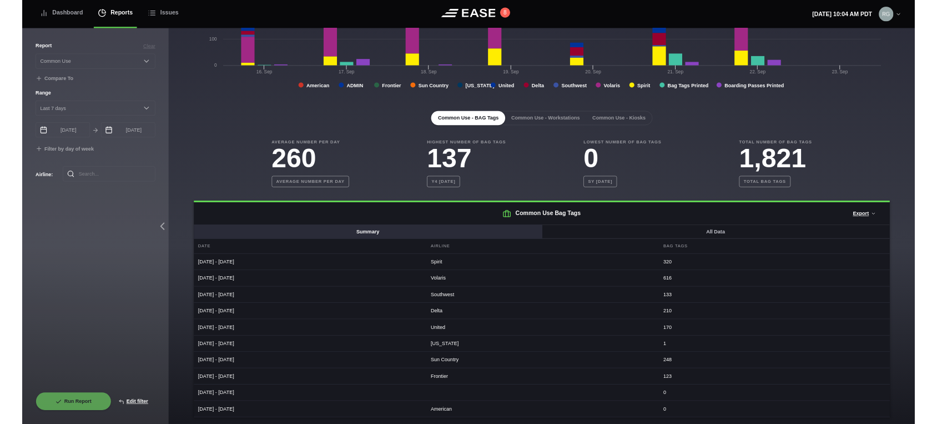
scroll to position [204, 0]
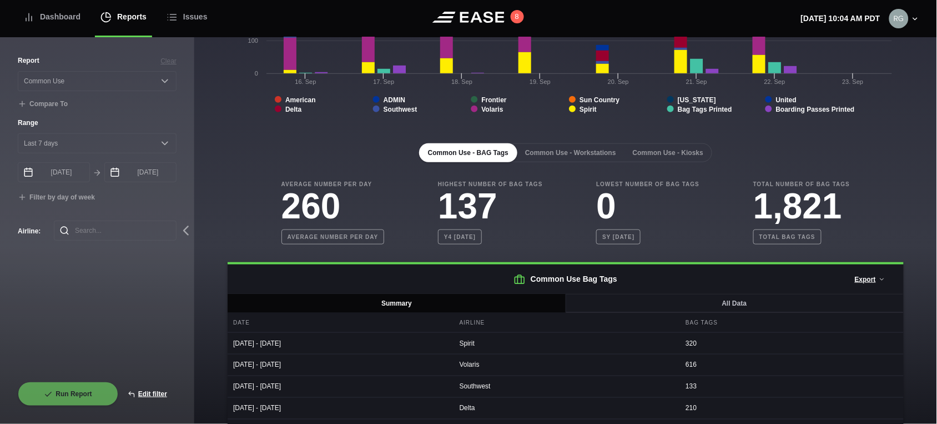
click at [225, 222] on div "Bag Tag BTP Device Select Device Chart Bag Tags Created with Highcharts 8.2.2 B…" at bounding box center [565, 195] width 743 height 724
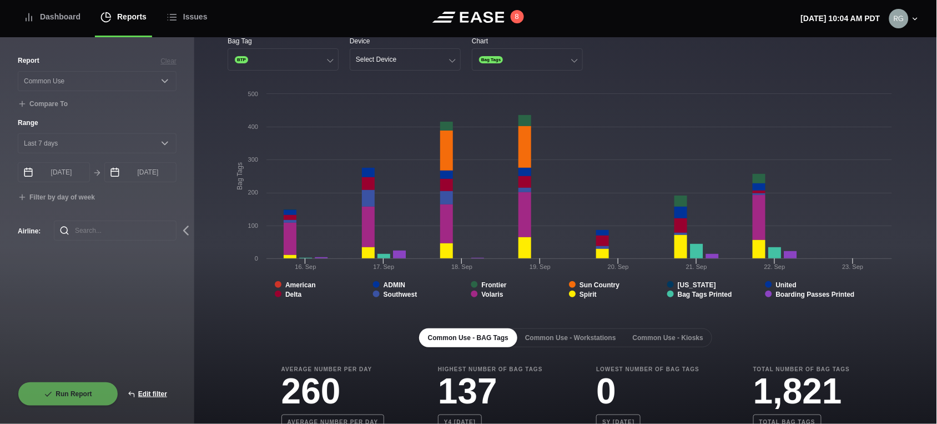
scroll to position [0, 0]
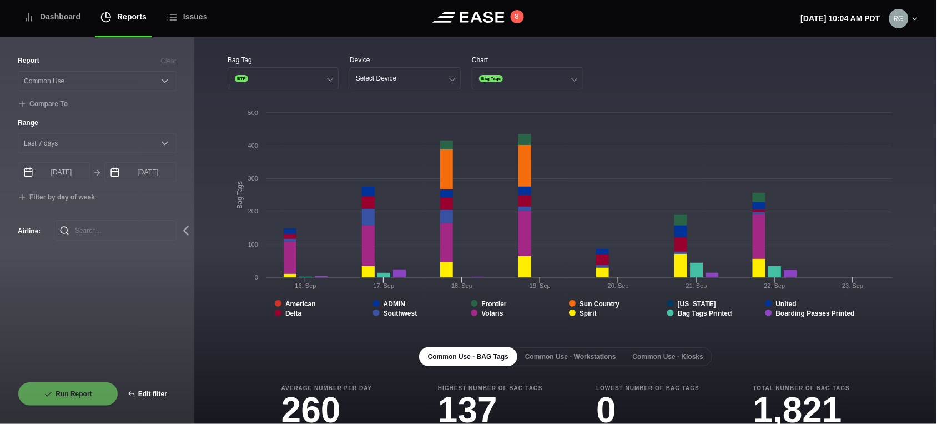
click at [146, 393] on button "Edit filter" at bounding box center [147, 393] width 58 height 24
select select "Common Use"
select select "0"
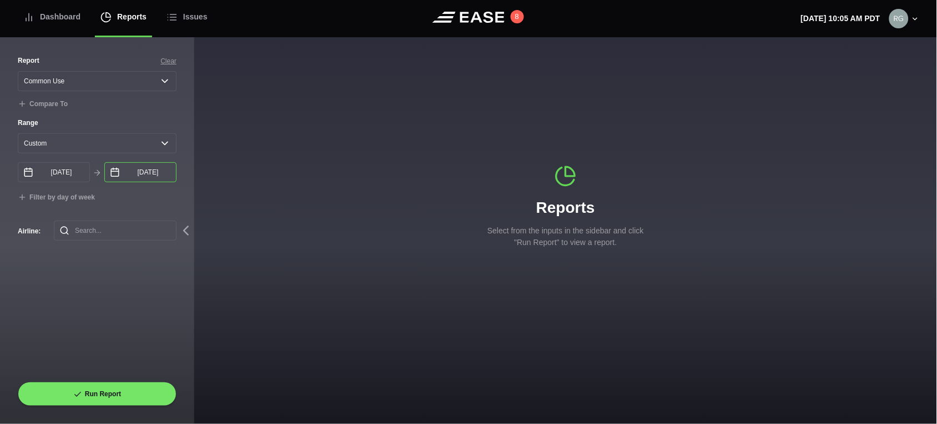
click at [159, 182] on input "09/23/2025" at bounding box center [140, 172] width 72 height 20
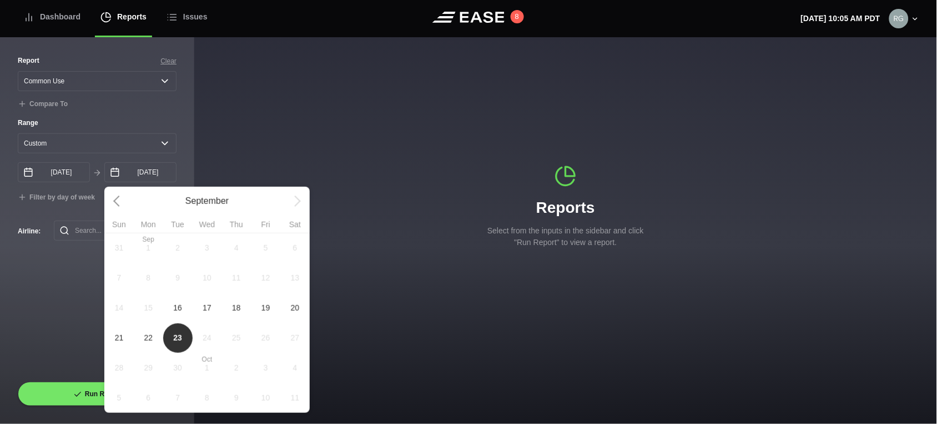
click at [173, 317] on span "16" at bounding box center [177, 308] width 29 height 30
type input "09/16/2025"
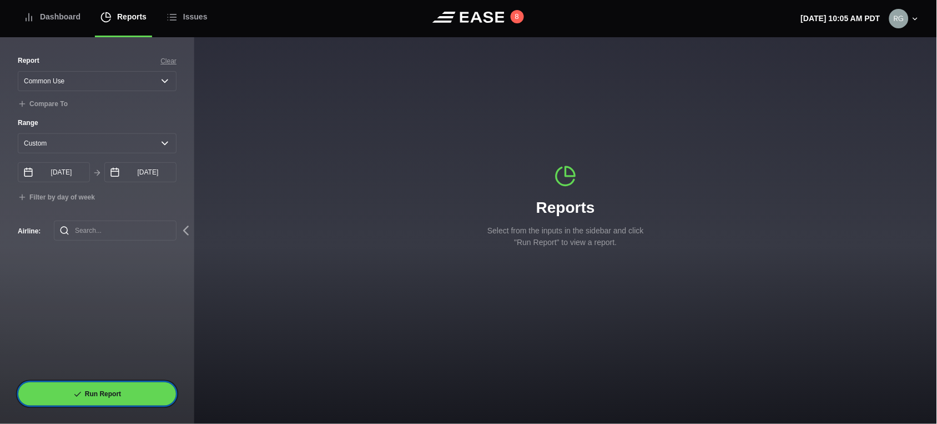
click at [117, 397] on button "Run Report" at bounding box center [97, 393] width 159 height 24
select select "Common Use"
select select "0"
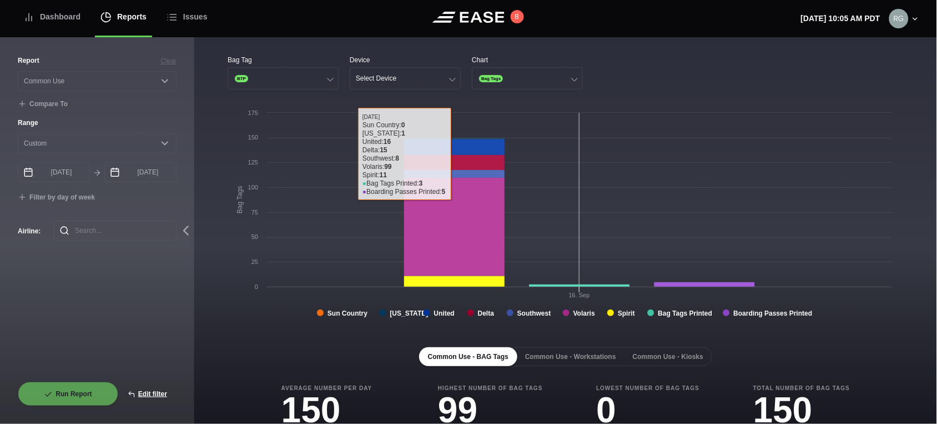
click at [445, 243] on rect at bounding box center [454, 227] width 100 height 98
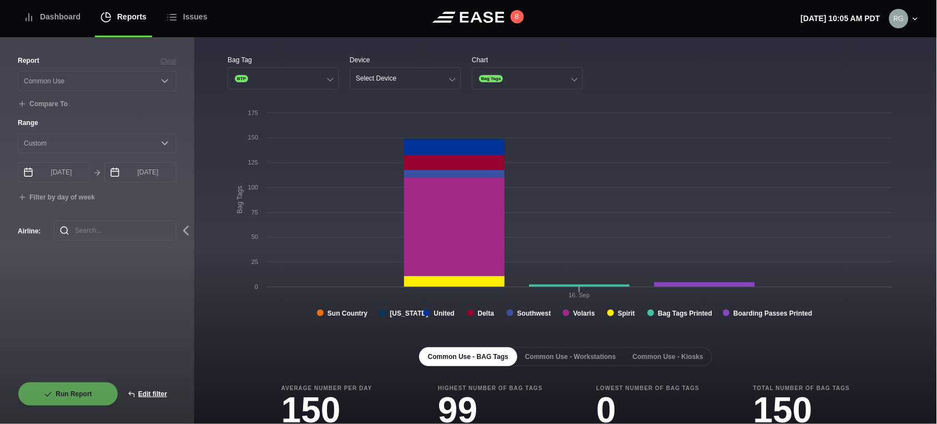
click at [61, 21] on div "Dashboard" at bounding box center [51, 16] width 57 height 37
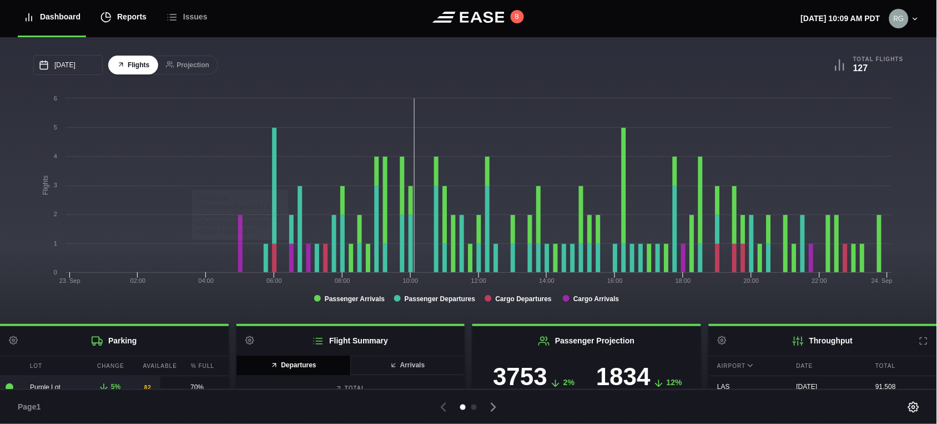
click at [120, 23] on div "Reports" at bounding box center [123, 16] width 46 height 37
select select "7"
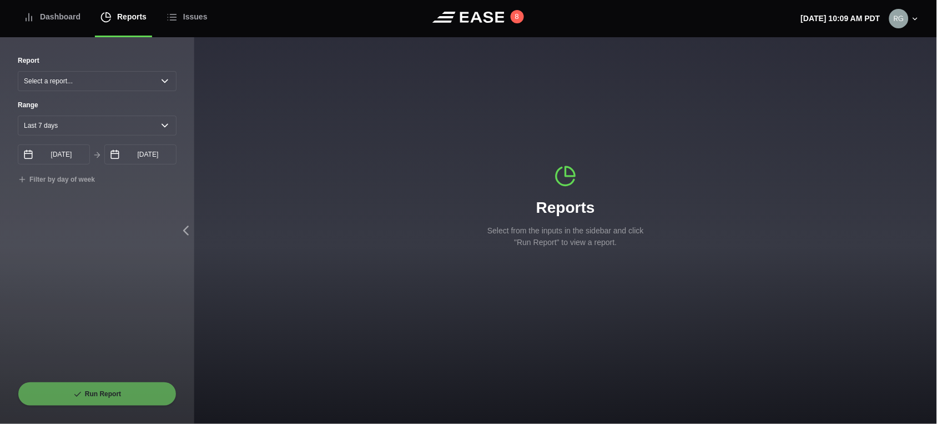
click at [112, 390] on div "Run Report" at bounding box center [97, 393] width 159 height 24
click at [90, 82] on select "Select a report... Arrivals Common Use Daily Throughput Departures Passenger Pr…" at bounding box center [97, 81] width 159 height 20
select select "Common Use"
click at [18, 71] on select "Select a report... Arrivals Common Use Daily Throughput Departures Passenger Pr…" at bounding box center [97, 81] width 159 height 20
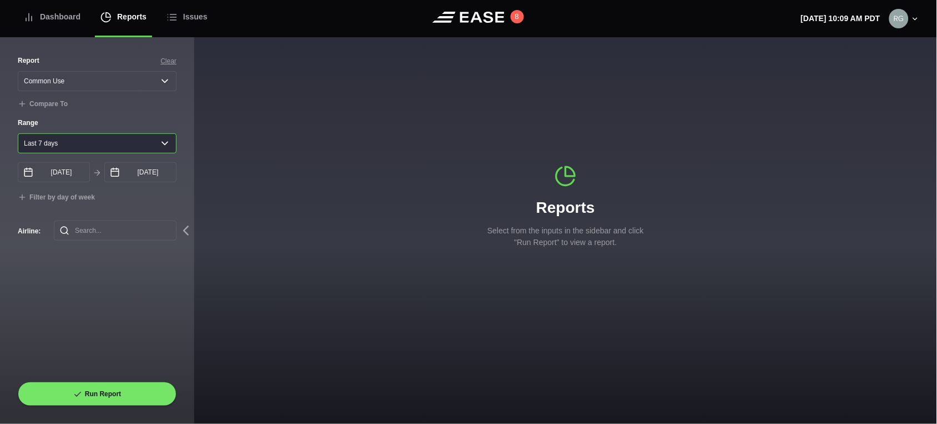
click at [140, 147] on select "Yesterday Last 7 days Last 14 days Last 30 days Last 6 weeks" at bounding box center [97, 143] width 159 height 20
click at [18, 136] on select "Yesterday Last 7 days Last 14 days Last 30 days Last 6 weeks" at bounding box center [97, 143] width 159 height 20
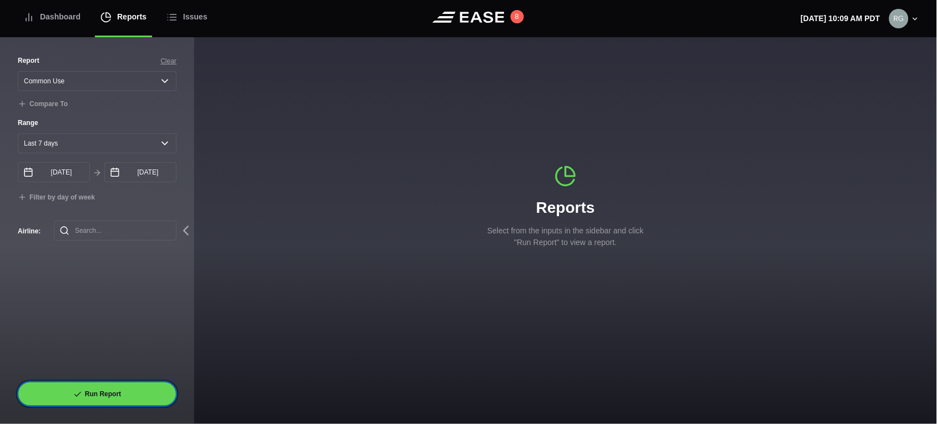
click at [101, 385] on button "Run Report" at bounding box center [97, 393] width 159 height 24
select select "Common Use"
select select "7"
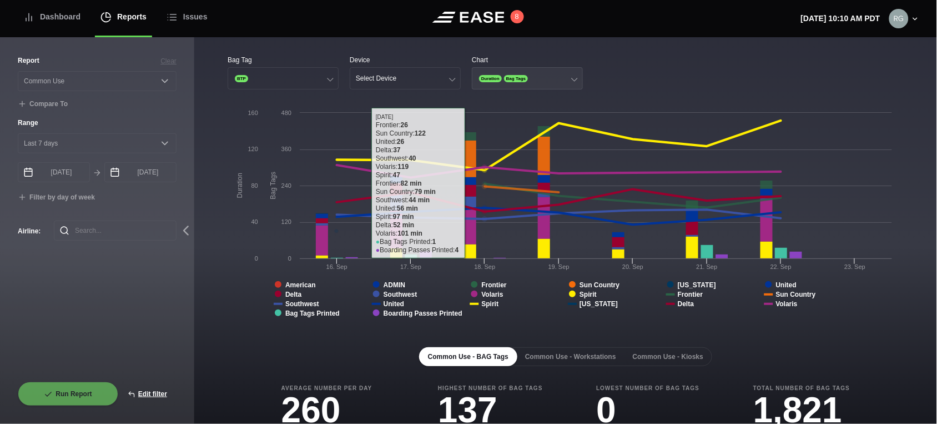
click at [539, 78] on button "Duration Bag Tags" at bounding box center [527, 78] width 111 height 22
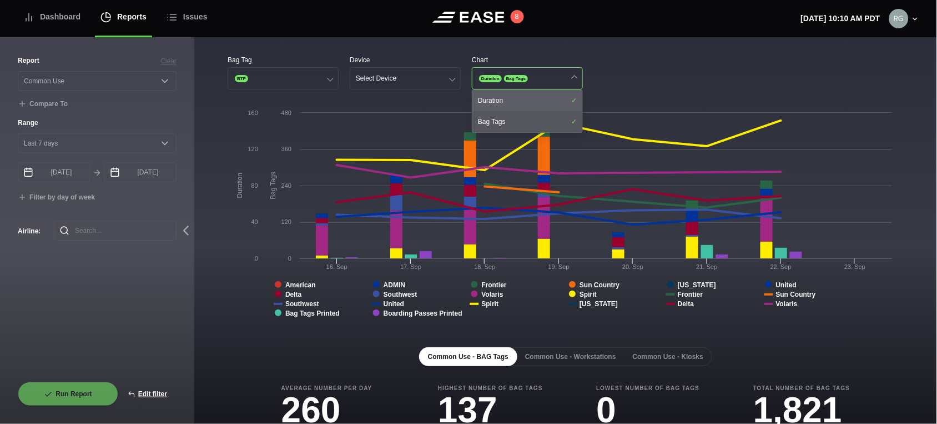
click at [545, 100] on div "Duration" at bounding box center [527, 100] width 110 height 21
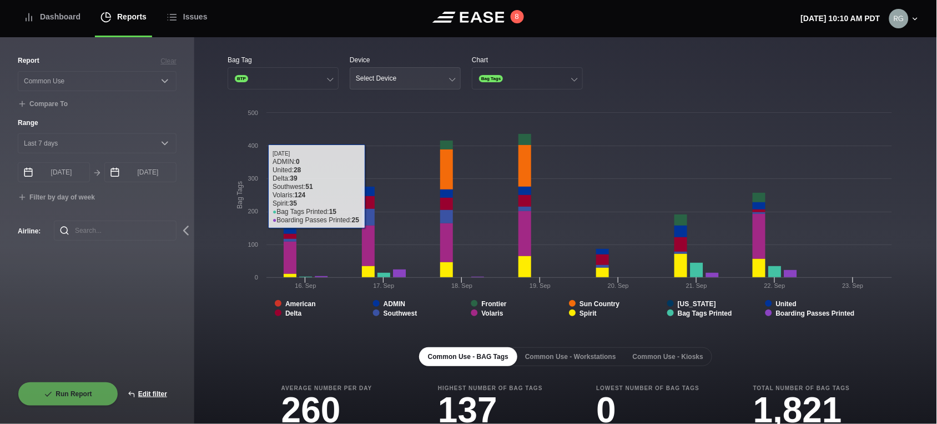
click at [420, 69] on button "Select Device" at bounding box center [405, 78] width 111 height 22
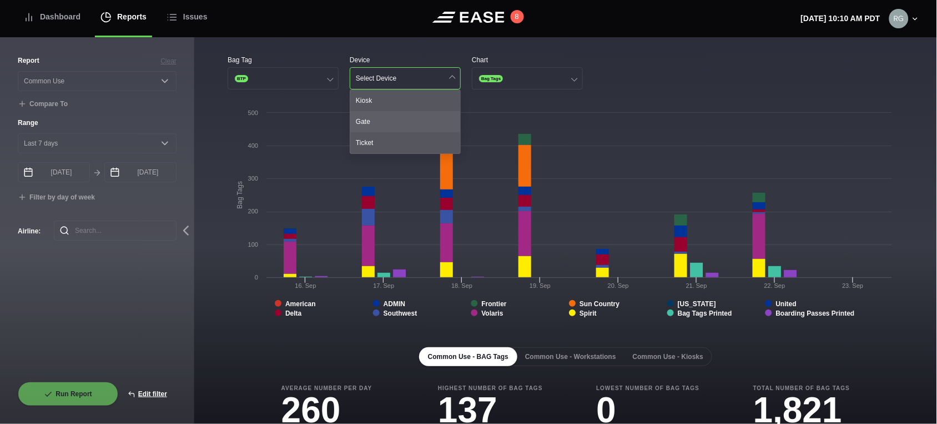
click at [383, 128] on div "Gate" at bounding box center [405, 121] width 110 height 21
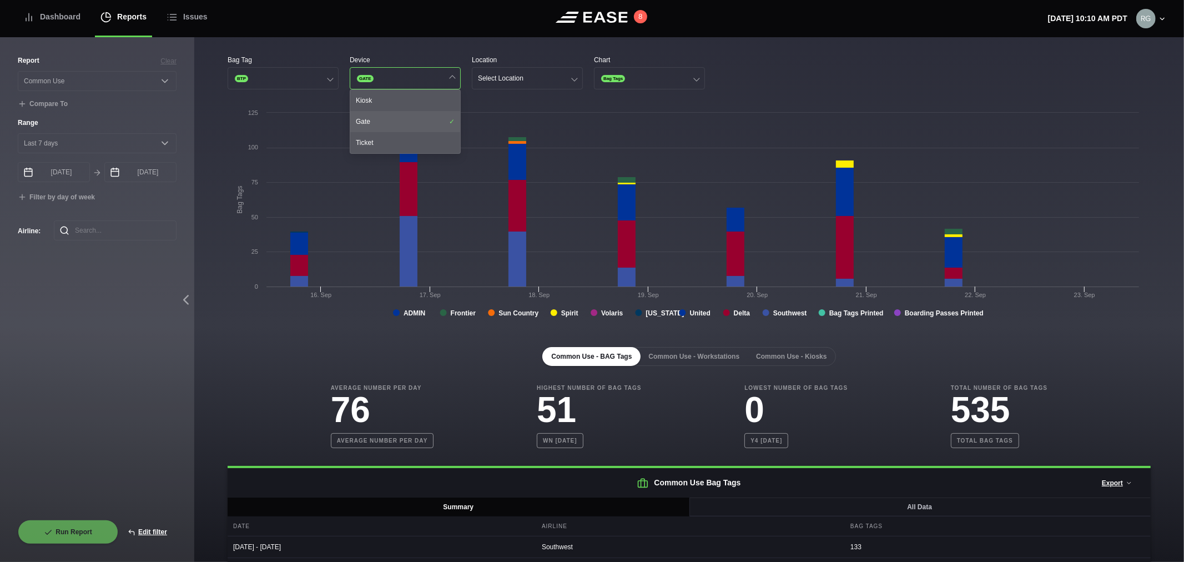
click at [402, 120] on div "Gate" at bounding box center [405, 121] width 110 height 21
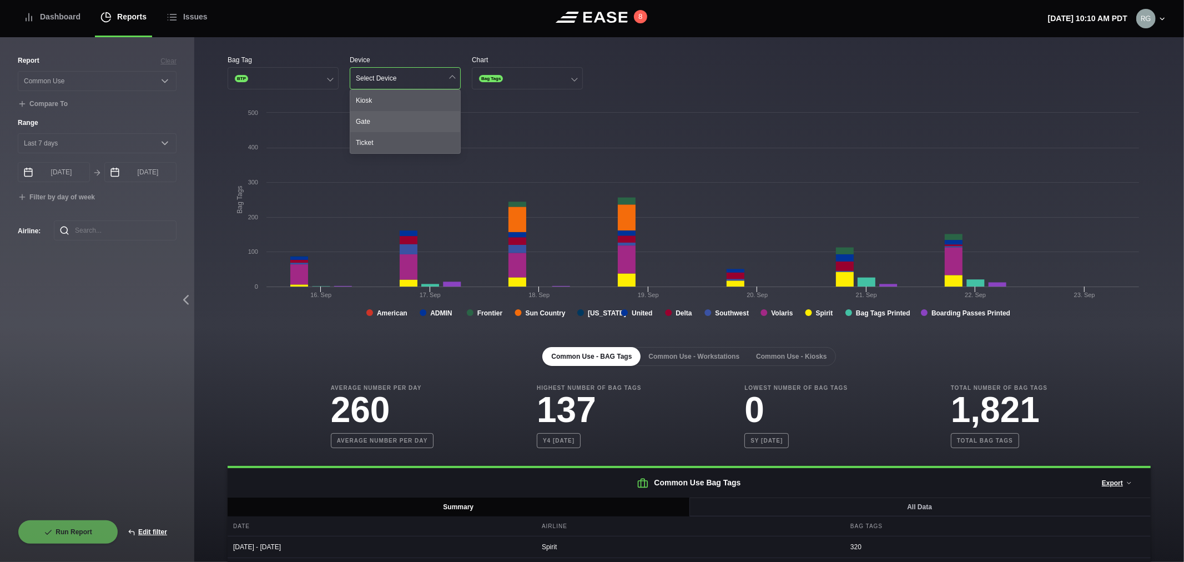
click at [402, 120] on div "Gate" at bounding box center [405, 121] width 110 height 21
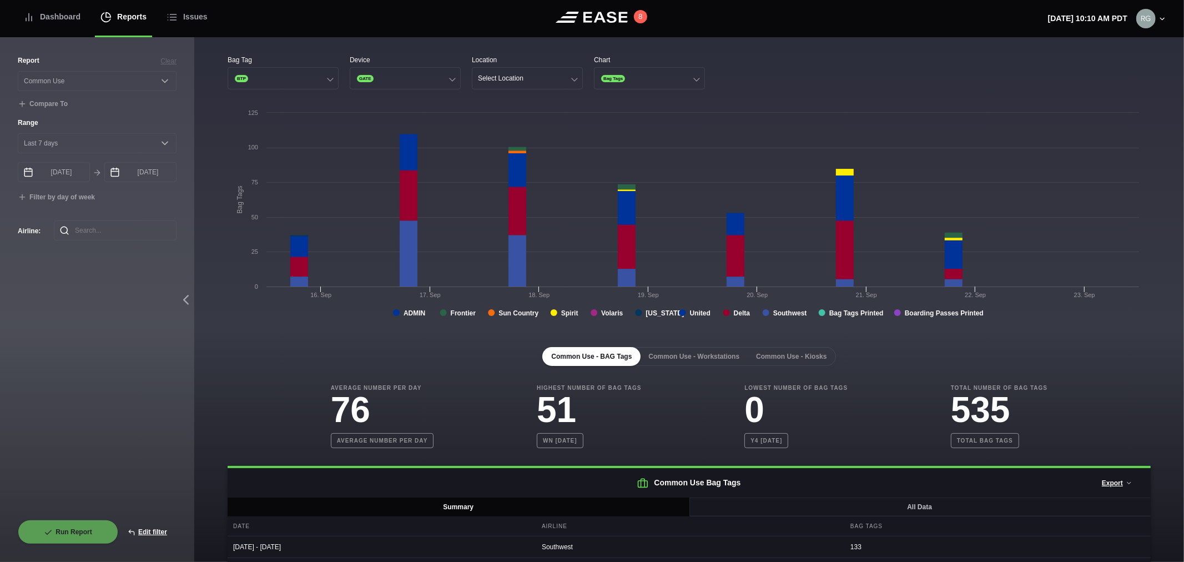
click at [775, 48] on div "Bag Tag BTP Device GATE Location Select Location Chart Bag Tags Created with Hi…" at bounding box center [689, 388] width 990 height 703
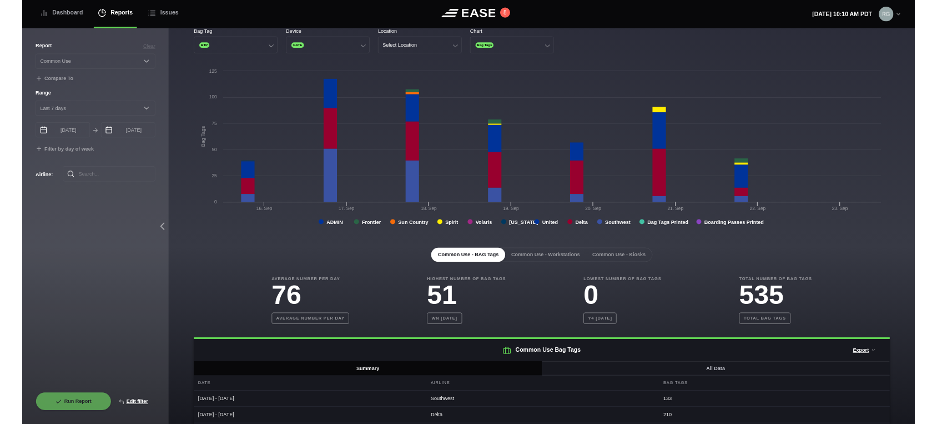
scroll to position [20, 0]
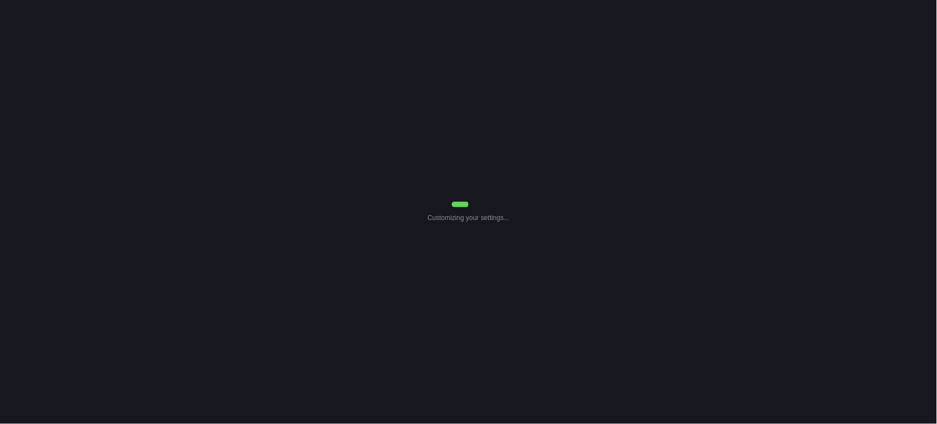
select select "Common Use"
select select "7"
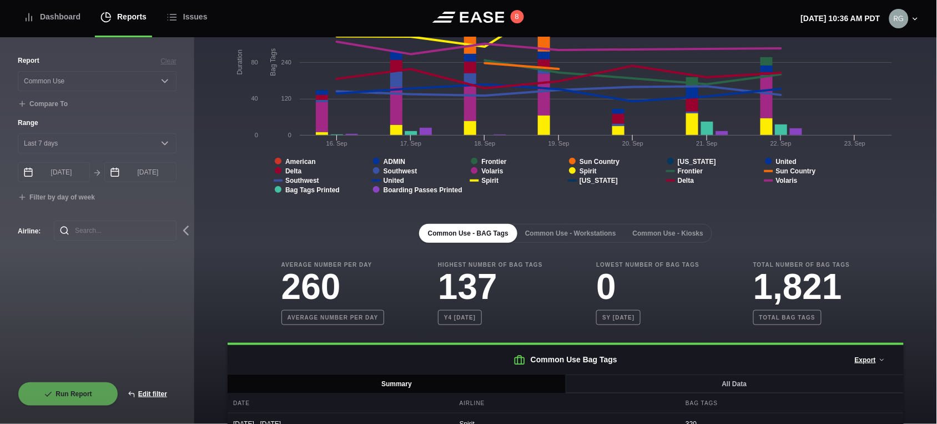
scroll to position [62, 0]
